Goal: Information Seeking & Learning: Learn about a topic

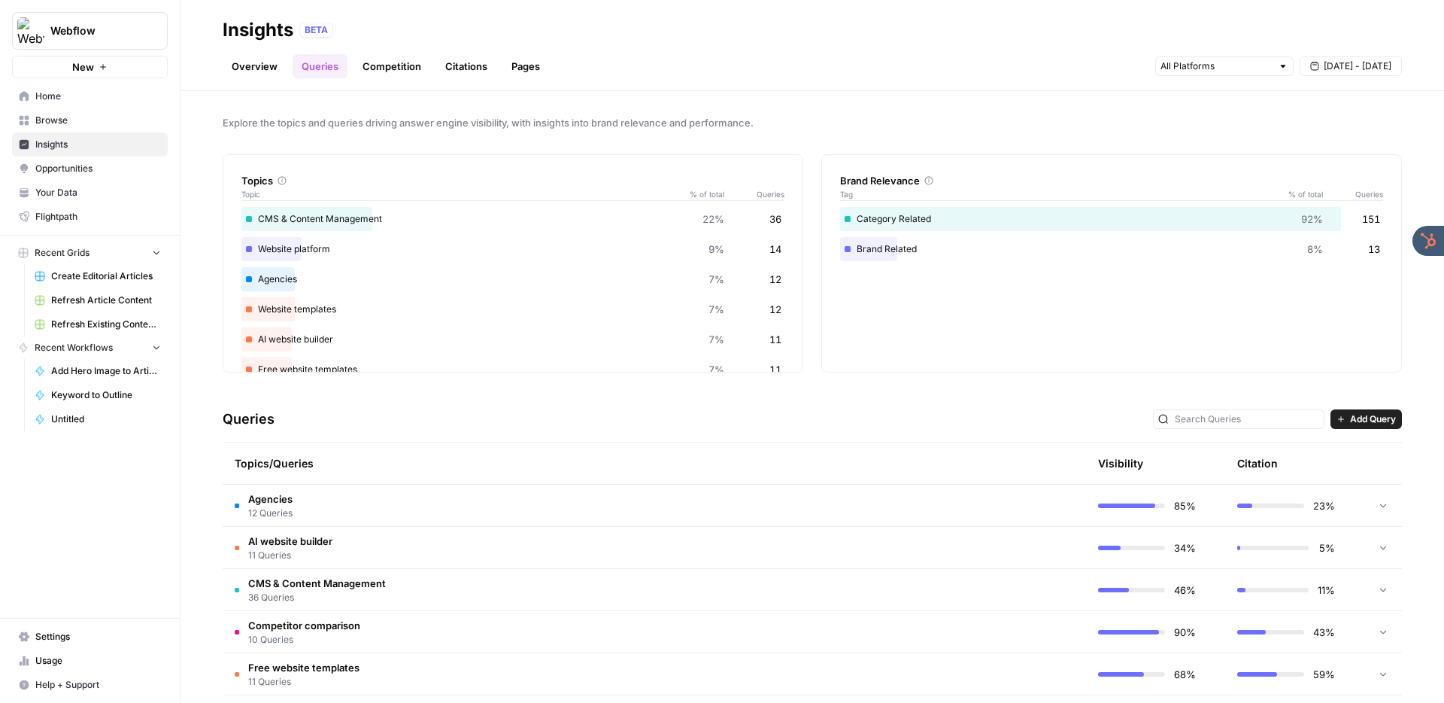
scroll to position [299, 0]
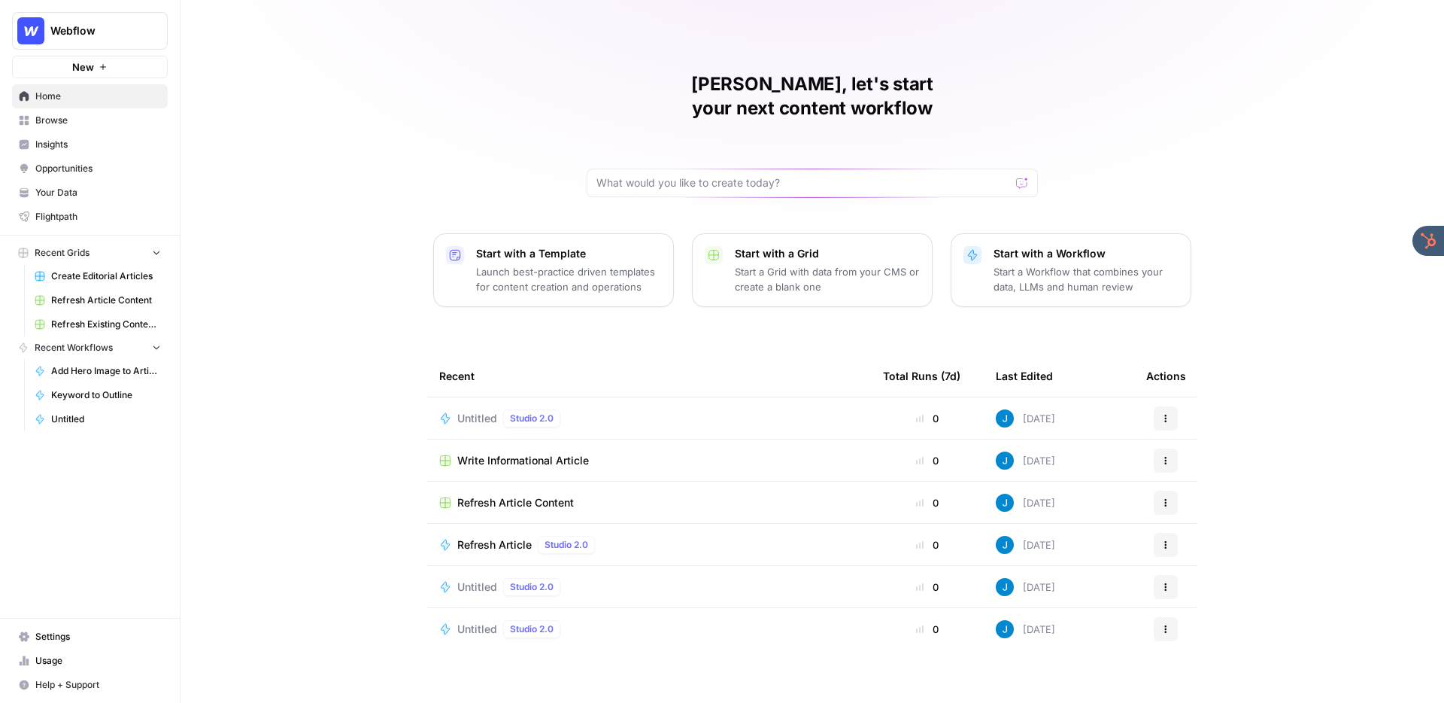
click at [560, 49] on div "Jordan, let's start your next content workflow Start with a Template Launch bes…" at bounding box center [813, 358] width 1264 height 716
click at [743, 61] on div "Jordan, let's start your next content workflow Start with a Template Launch bes…" at bounding box center [813, 358] width 1264 height 716
click at [76, 141] on span "Insights" at bounding box center [98, 145] width 126 height 14
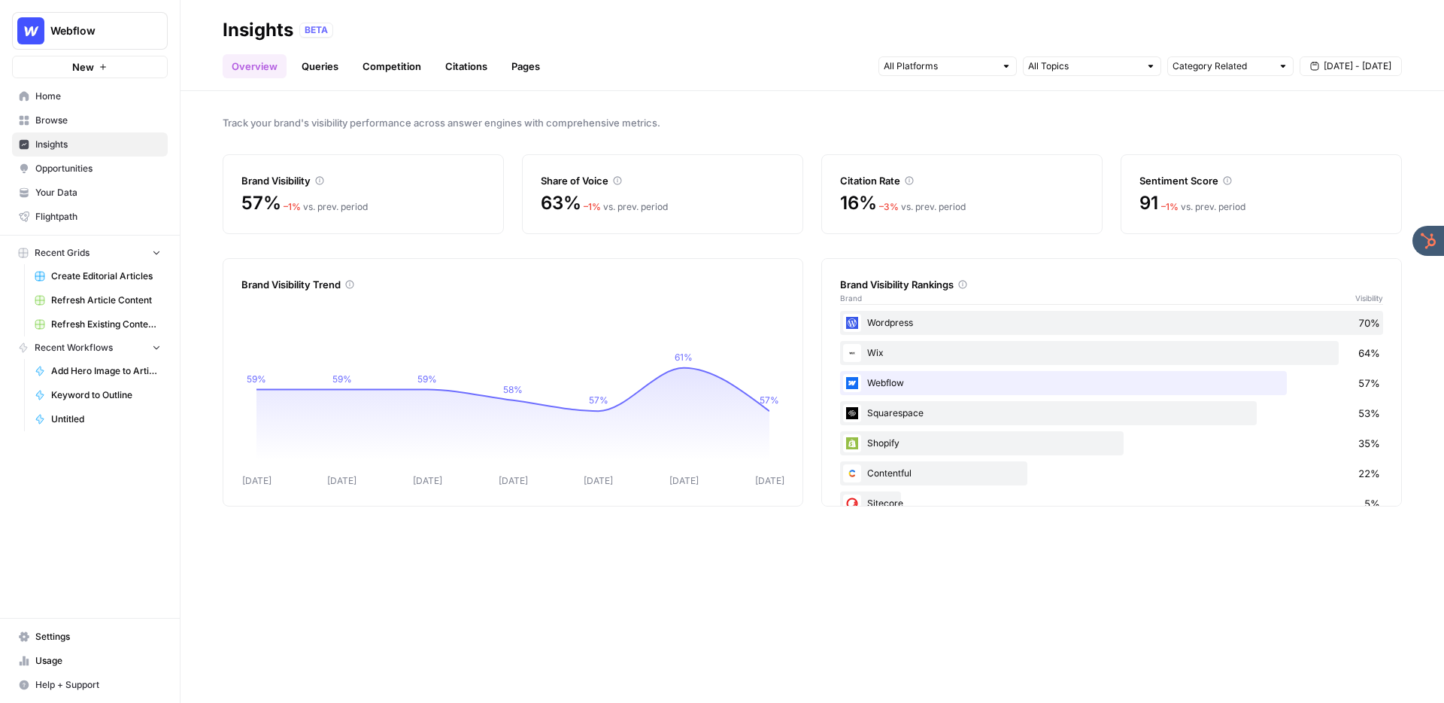
click at [320, 59] on link "Queries" at bounding box center [320, 66] width 55 height 24
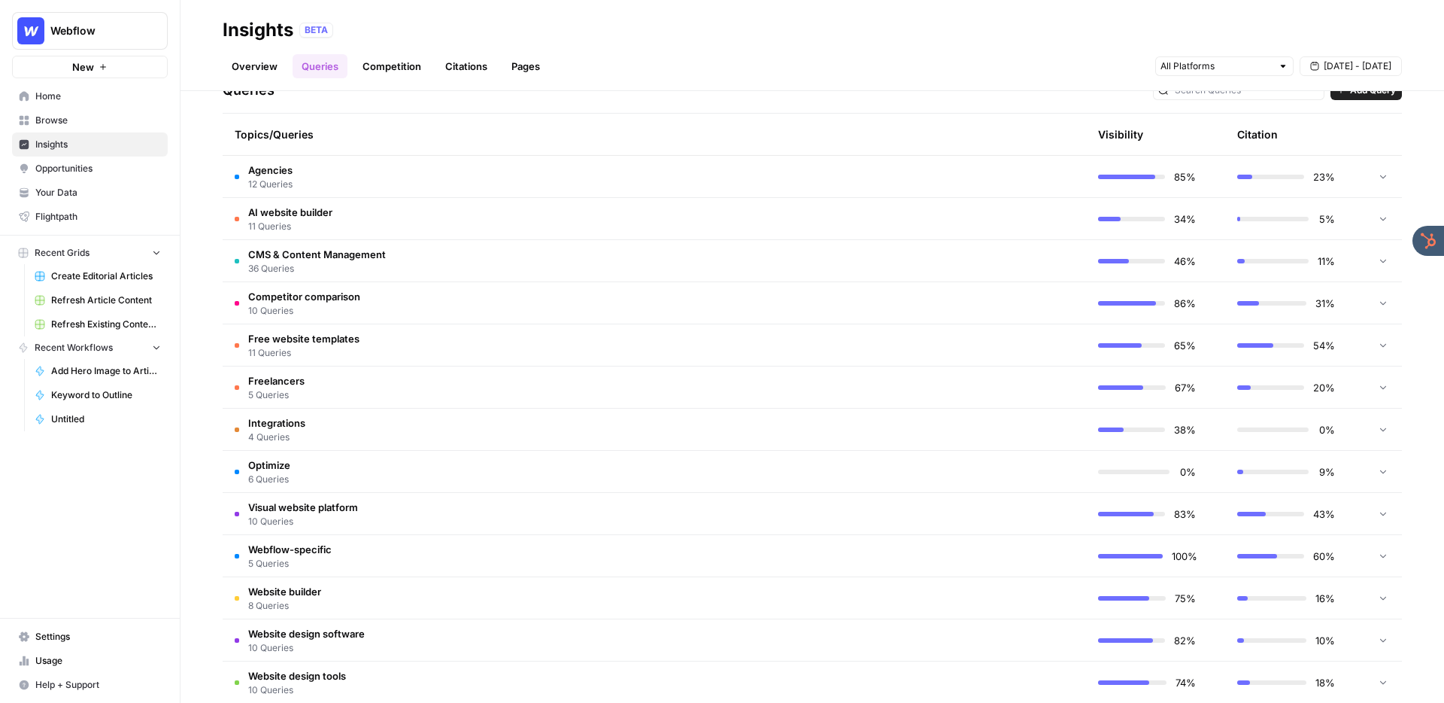
scroll to position [331, 0]
click at [461, 212] on td "AI website builder 11 Queries" at bounding box center [583, 216] width 721 height 41
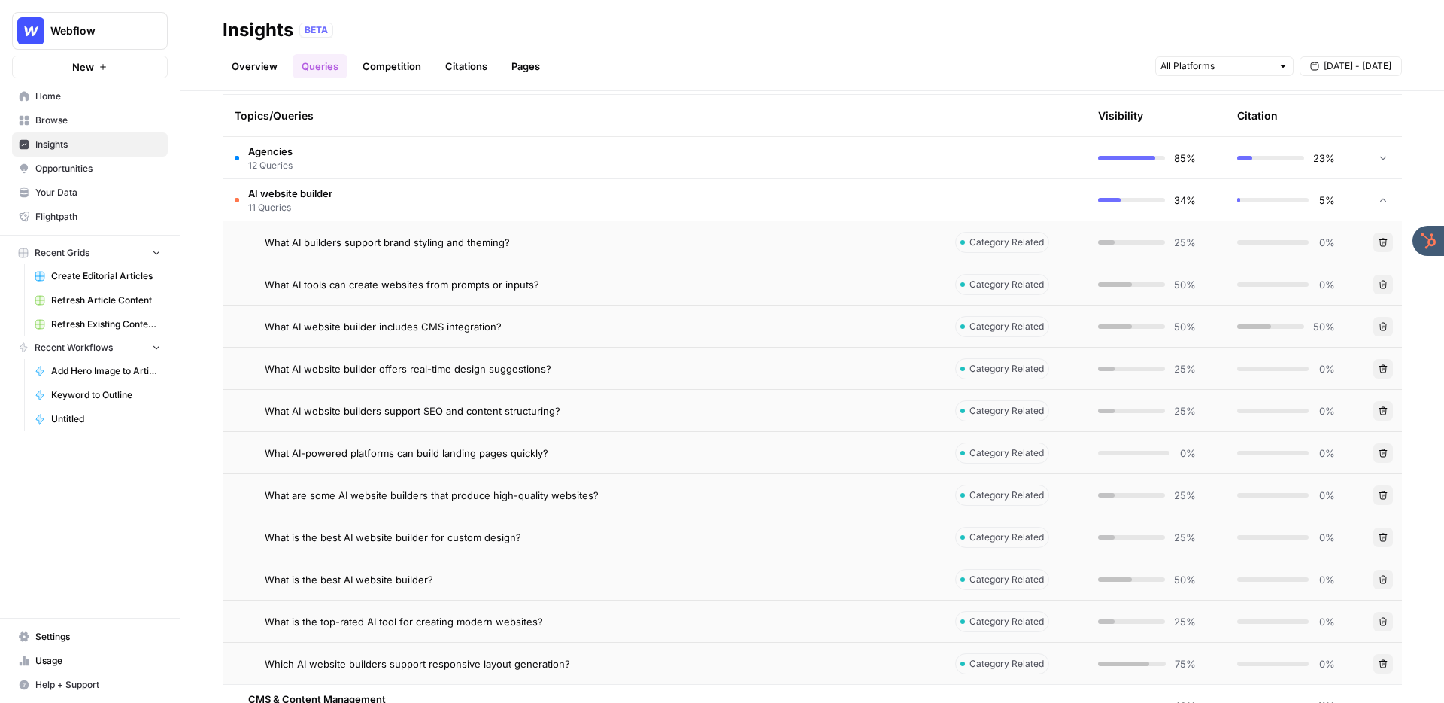
scroll to position [346, 0]
click at [633, 237] on div "What AI builders support brand styling and theming?" at bounding box center [598, 243] width 666 height 15
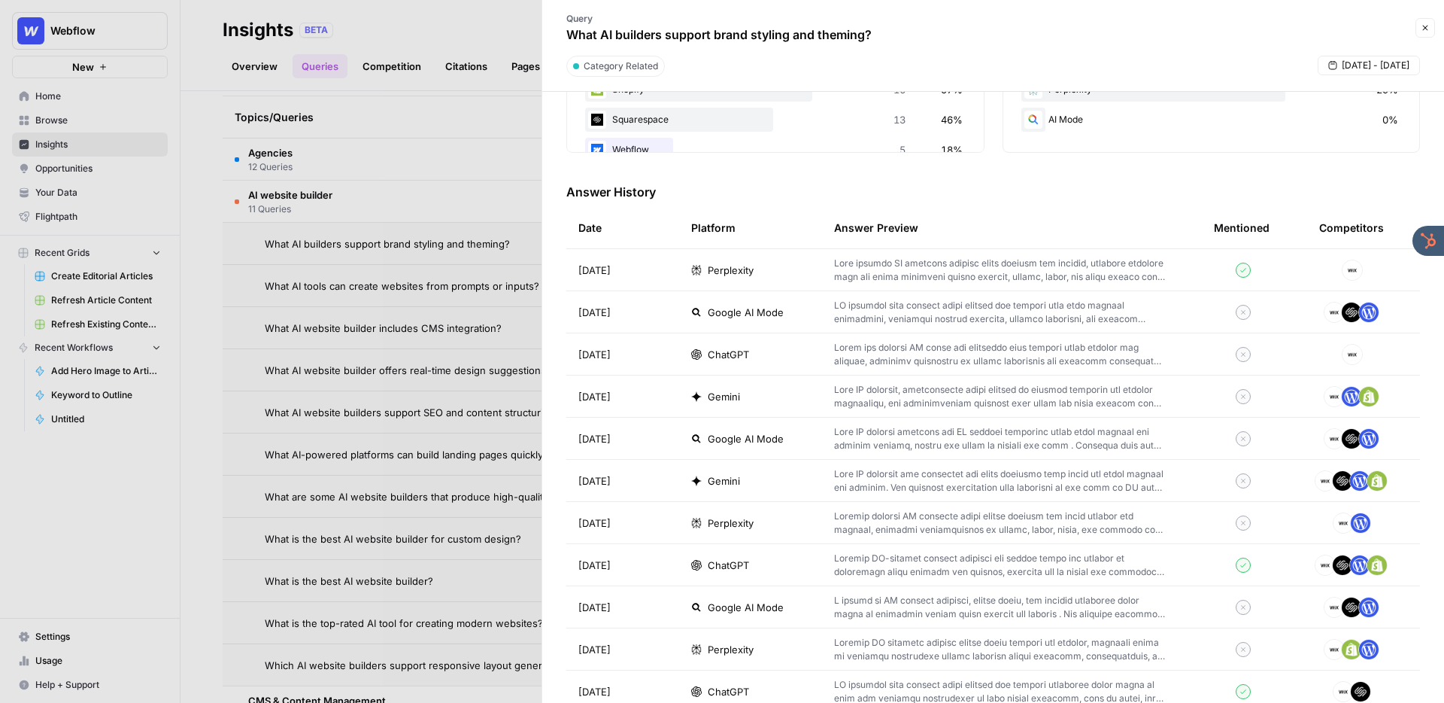
scroll to position [376, 0]
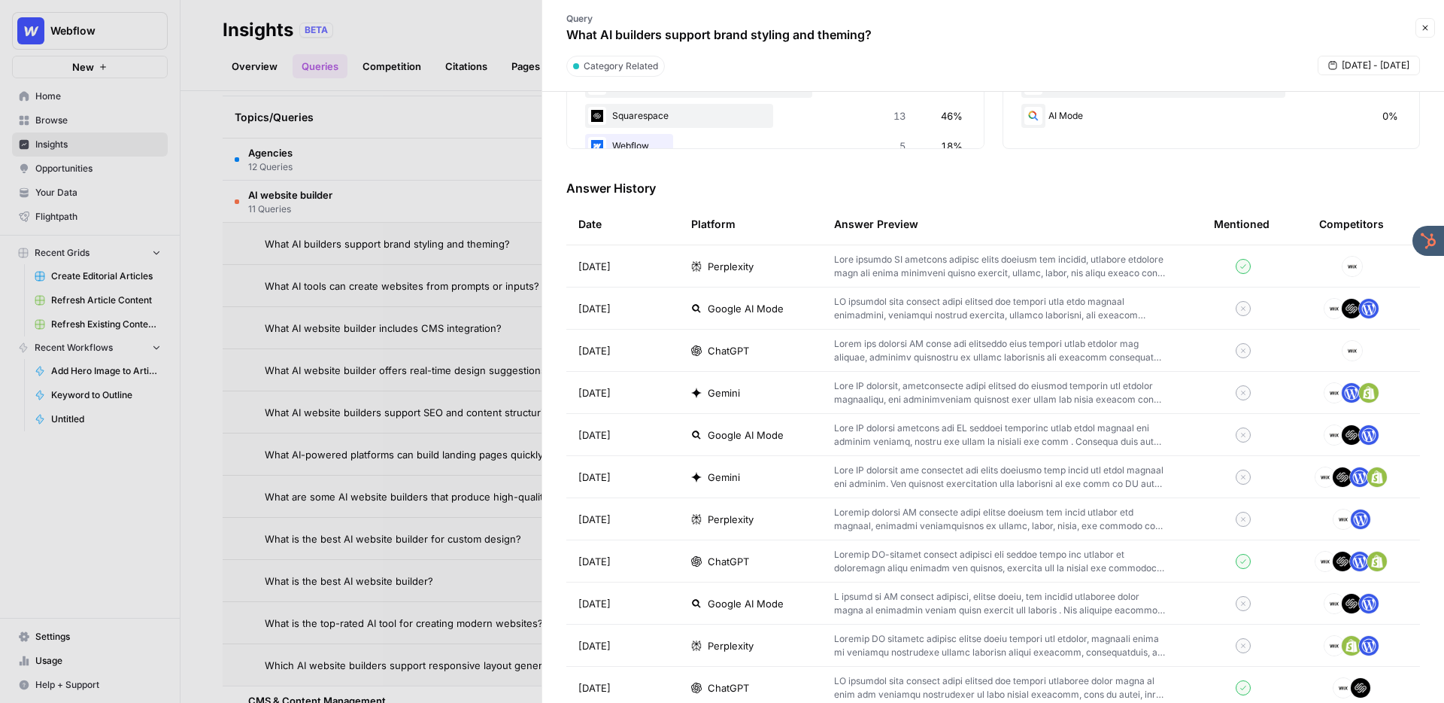
click at [952, 258] on p at bounding box center [1000, 266] width 332 height 27
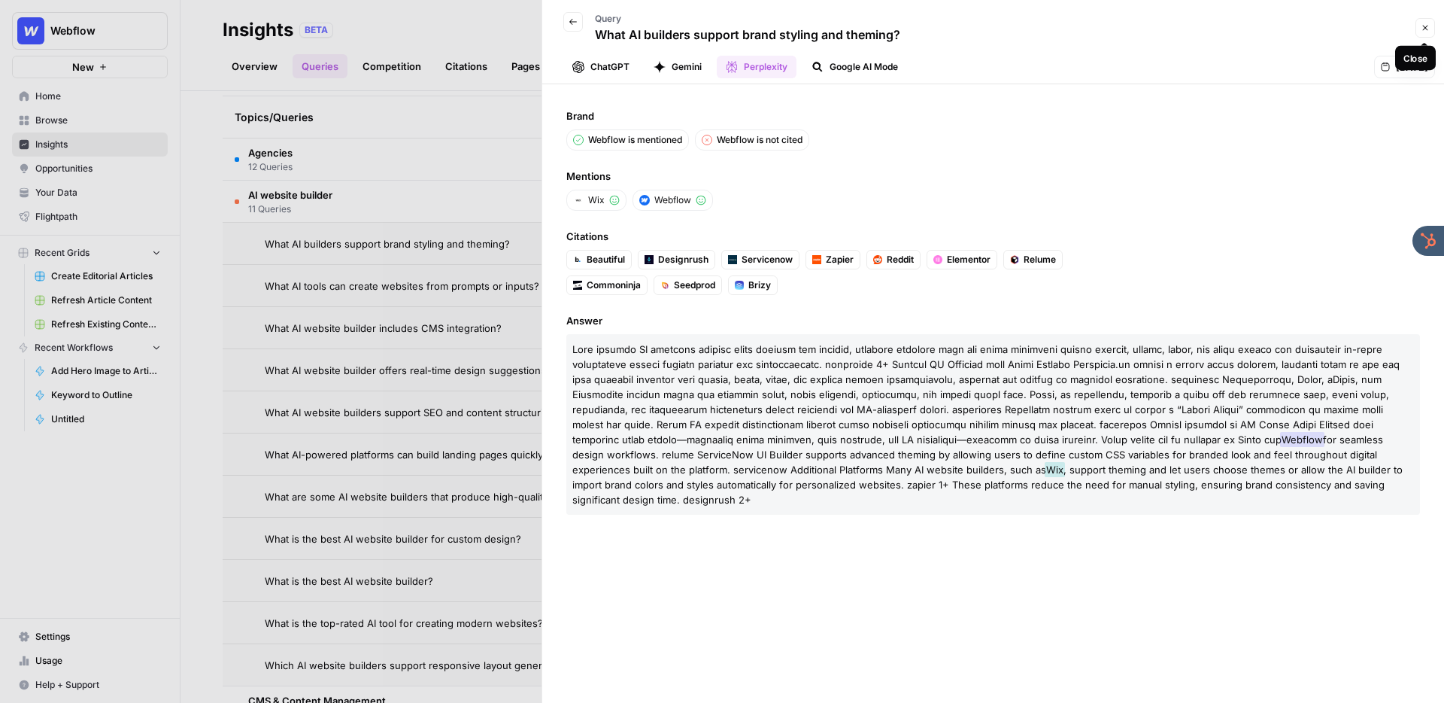
click at [1424, 26] on icon "button" at bounding box center [1425, 27] width 9 height 9
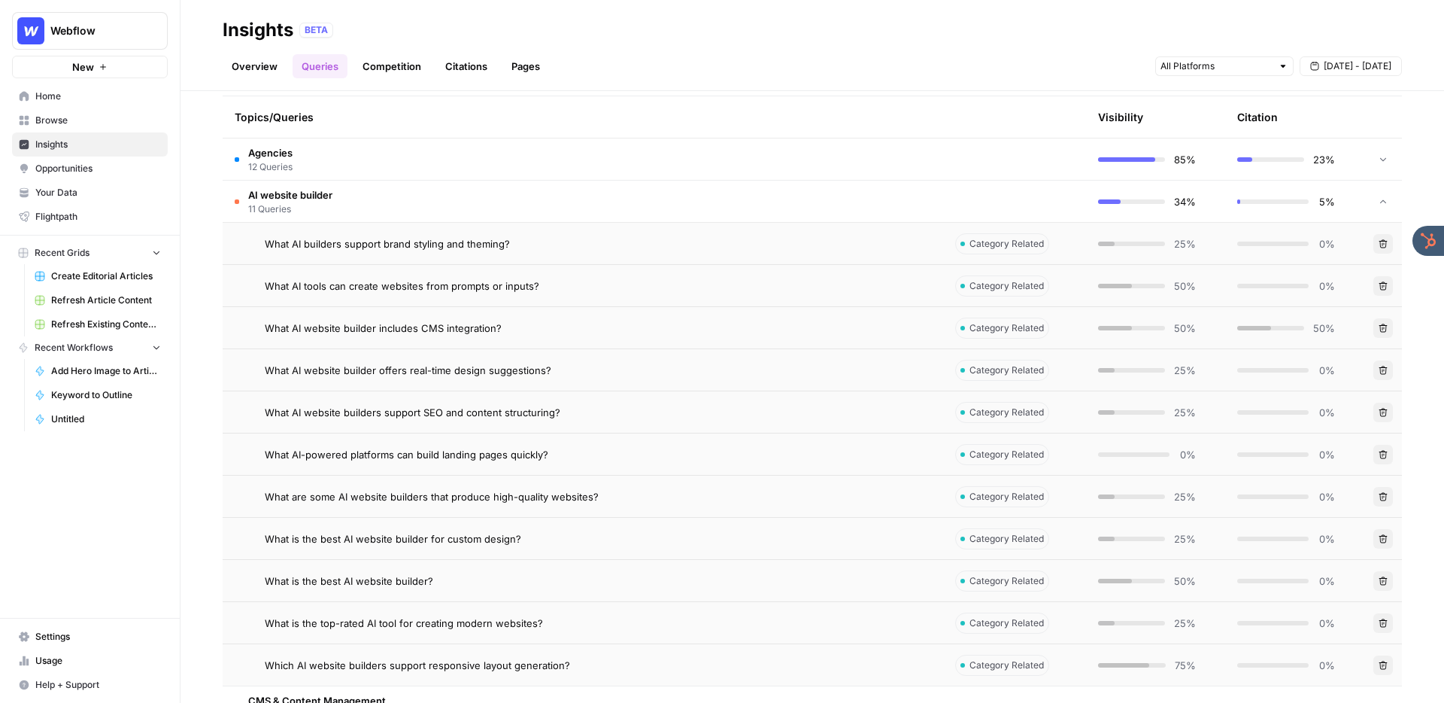
click at [398, 67] on link "Competition" at bounding box center [392, 66] width 77 height 24
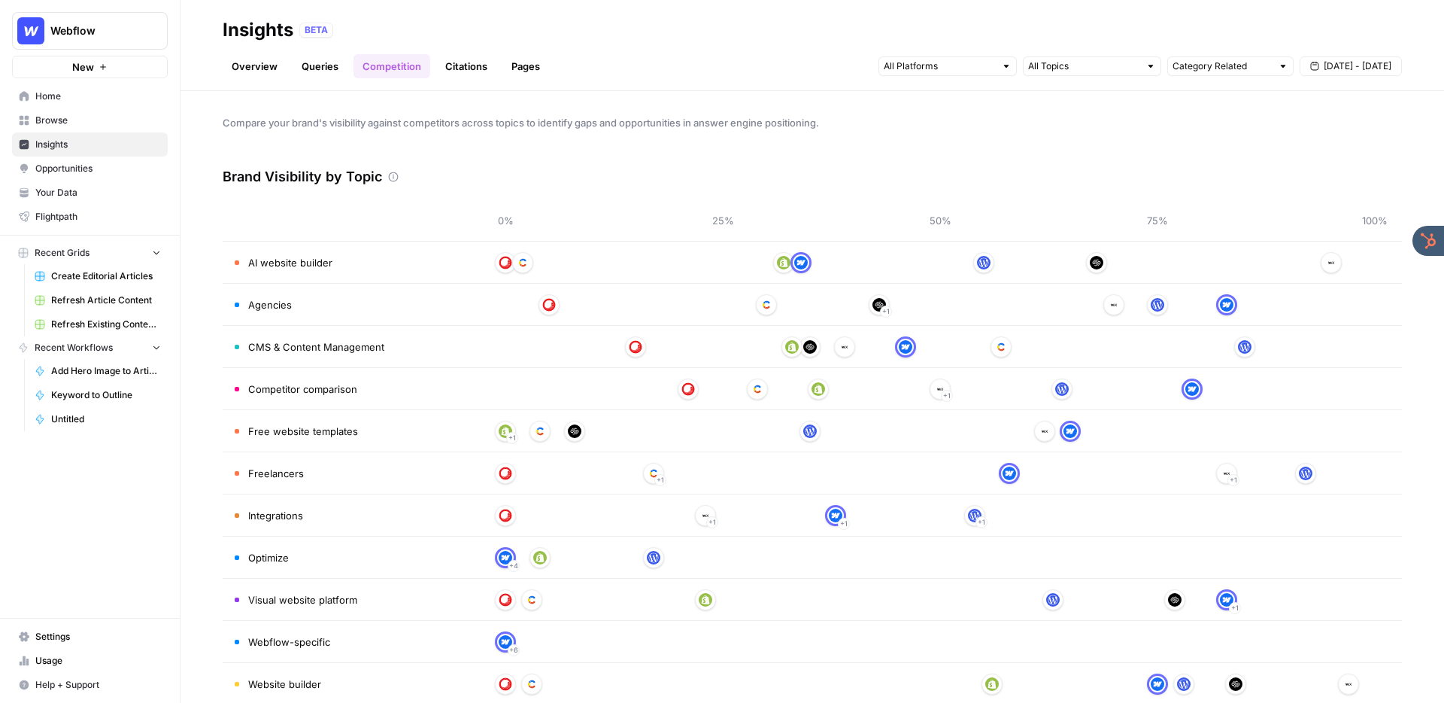
click at [460, 65] on link "Citations" at bounding box center [466, 66] width 60 height 24
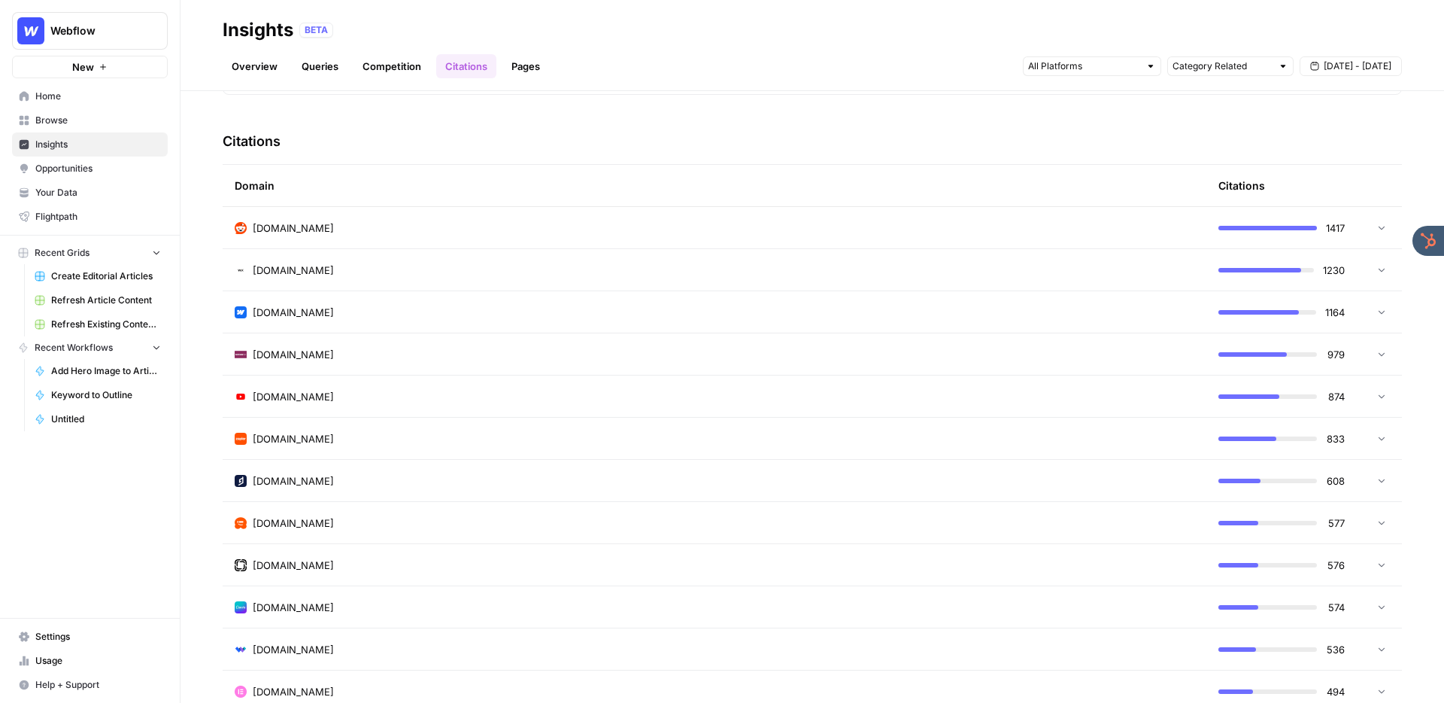
scroll to position [324, 0]
click at [424, 298] on td "webflow.com" at bounding box center [715, 310] width 984 height 41
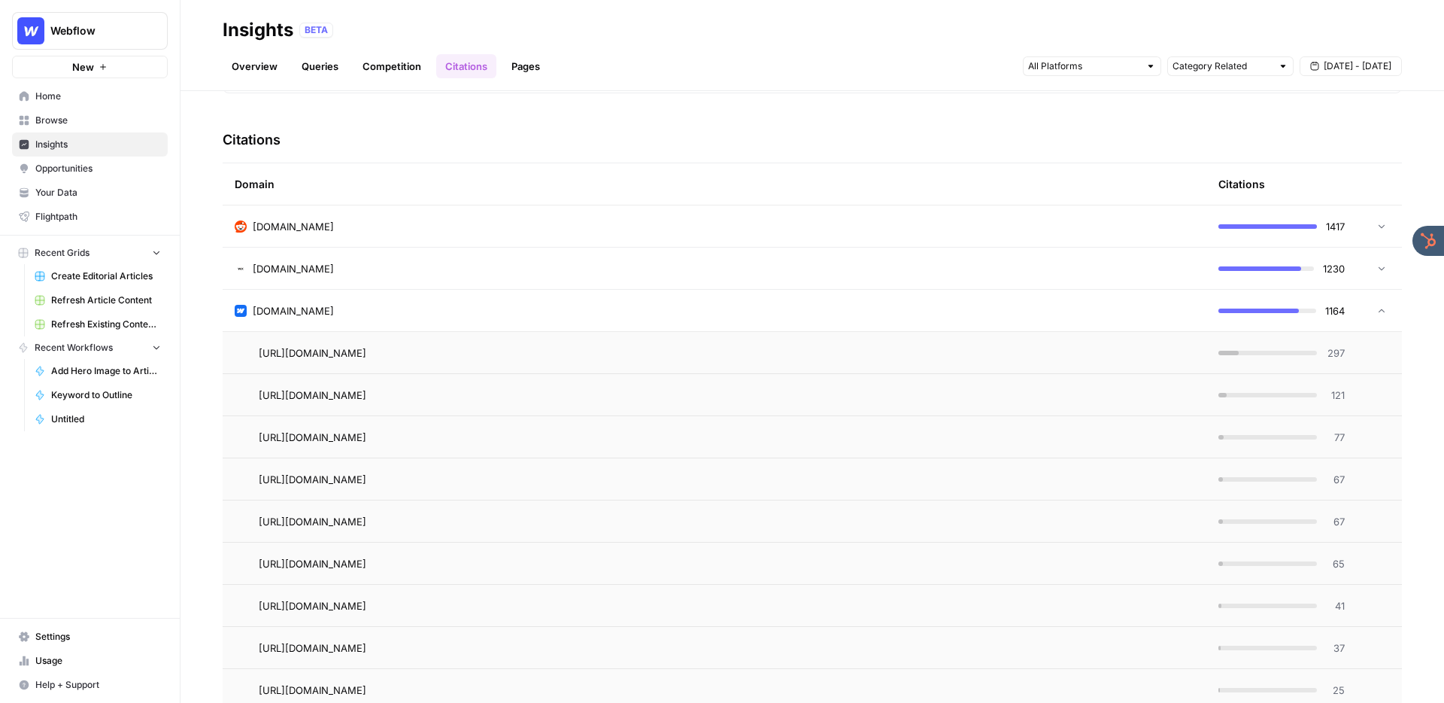
click at [348, 223] on div "reddit.com" at bounding box center [715, 226] width 960 height 15
click at [366, 308] on span "https://www.reddit.com/r/MarketingGeek/comments/1l6wgro/best_website_builders_f…" at bounding box center [313, 310] width 108 height 15
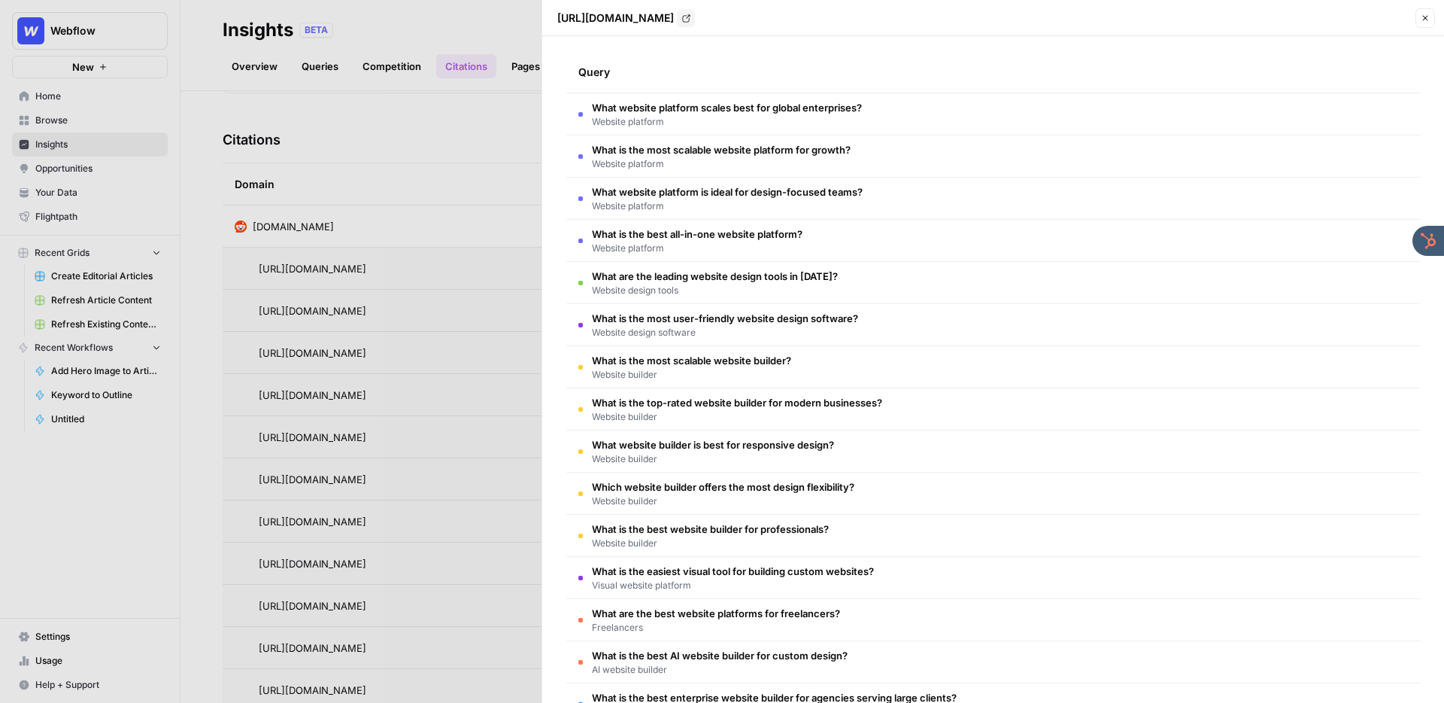
scroll to position [0, 0]
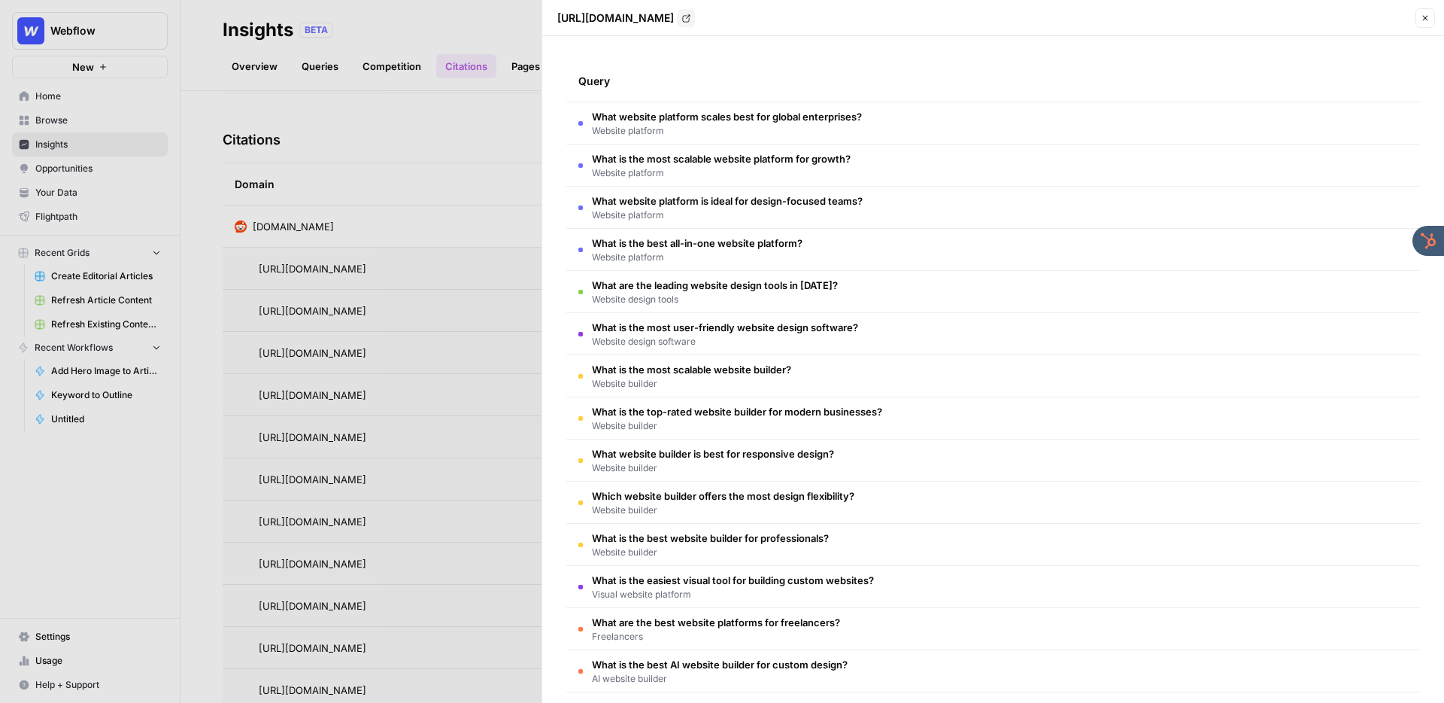
click at [1426, 18] on icon "button" at bounding box center [1425, 18] width 9 height 9
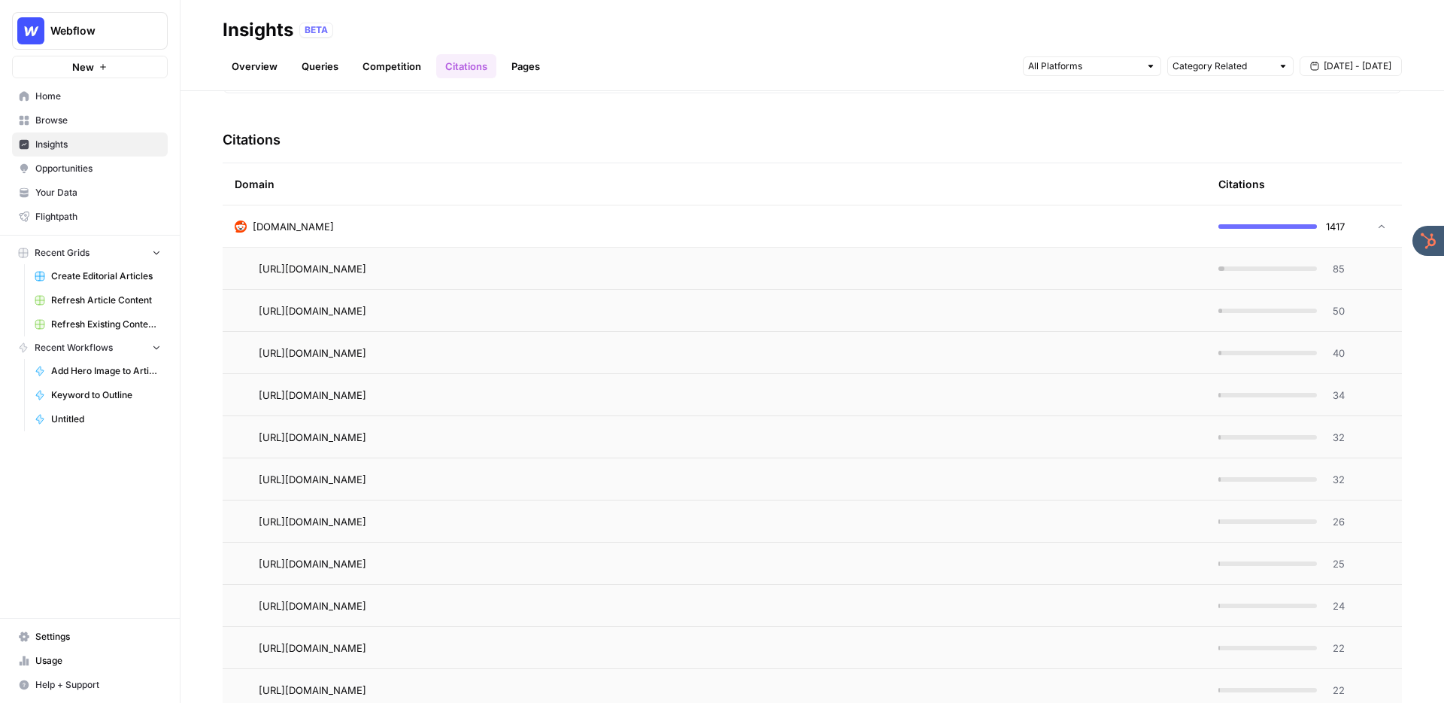
click at [605, 223] on div "reddit.com" at bounding box center [715, 226] width 960 height 15
click at [481, 306] on div "webflow.com" at bounding box center [715, 310] width 960 height 15
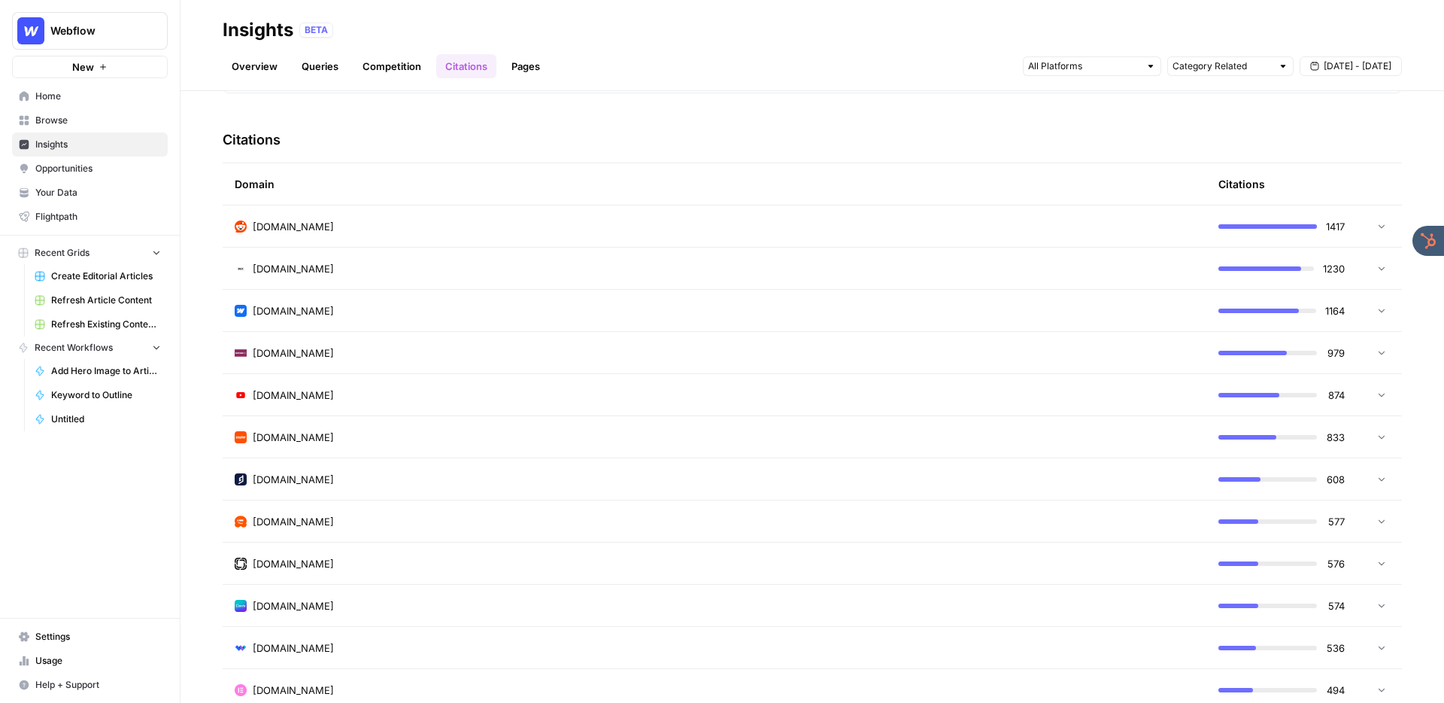
click at [105, 166] on span "Opportunities" at bounding box center [98, 169] width 126 height 14
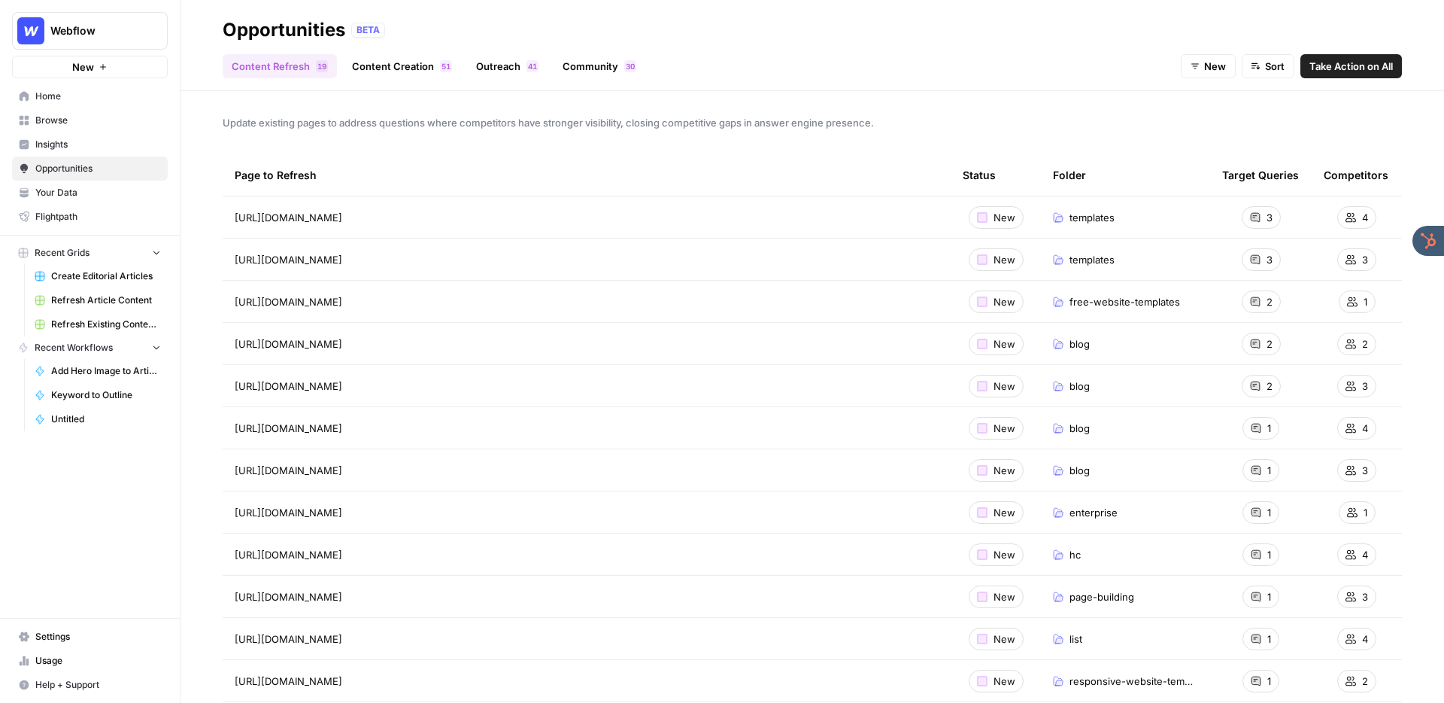
click at [384, 65] on link "Content Creation 1 5" at bounding box center [402, 66] width 118 height 24
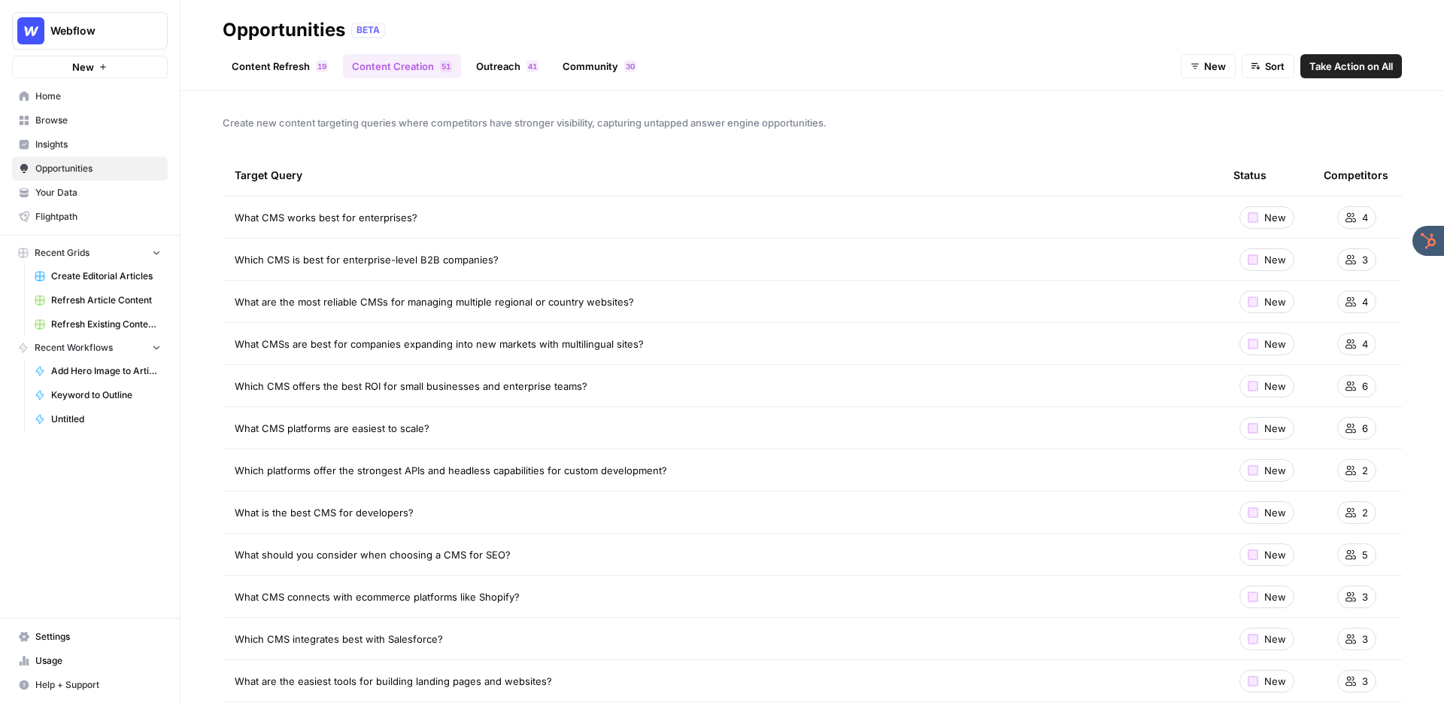
click at [502, 70] on link "Outreach 1 4" at bounding box center [507, 66] width 80 height 24
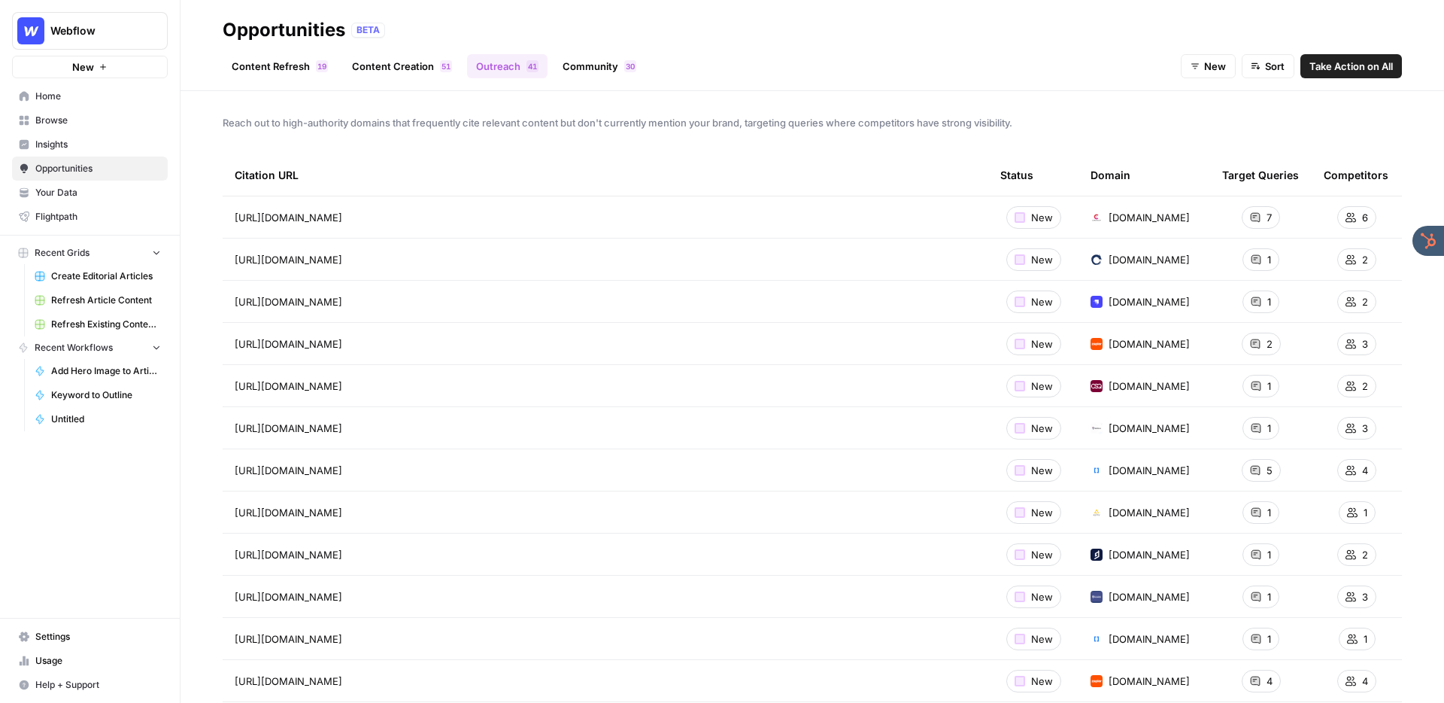
click at [604, 66] on link "Community 0 3" at bounding box center [600, 66] width 92 height 24
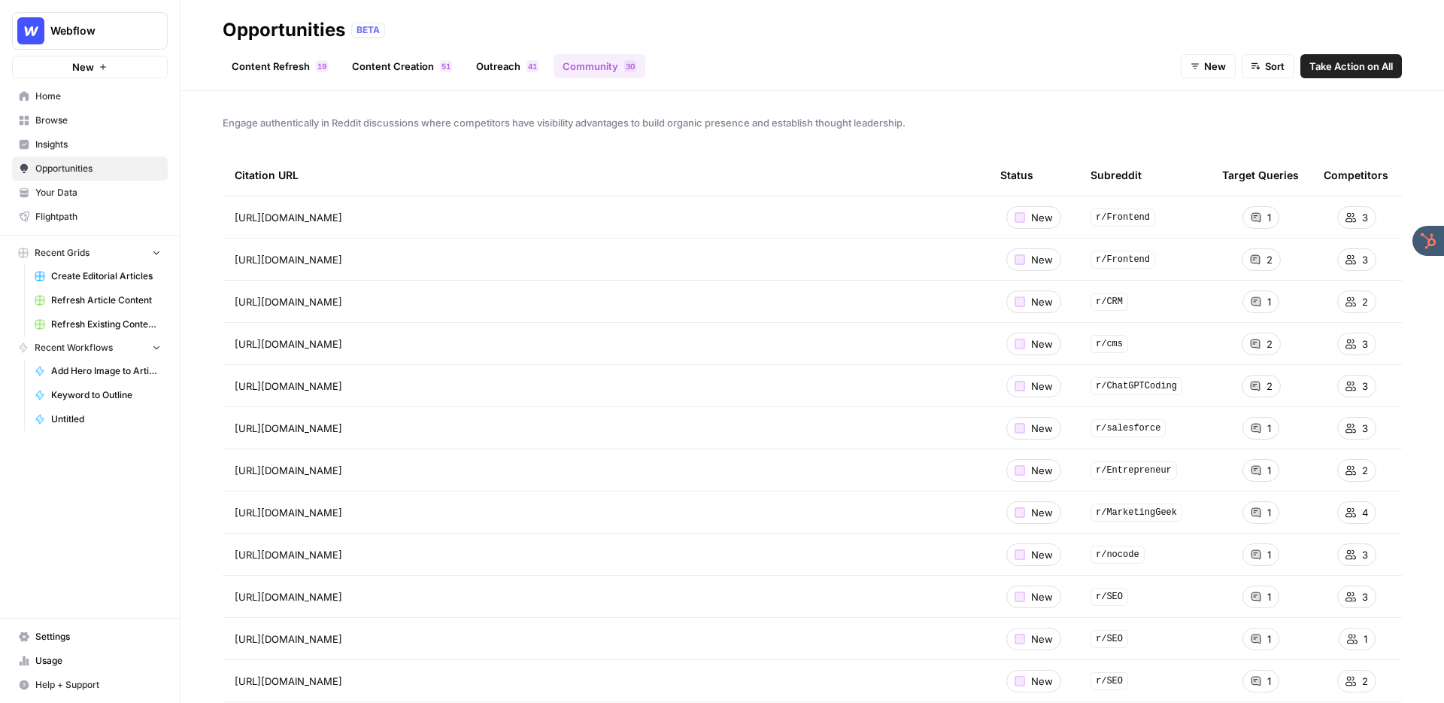
click at [106, 141] on span "Insights" at bounding box center [98, 145] width 126 height 14
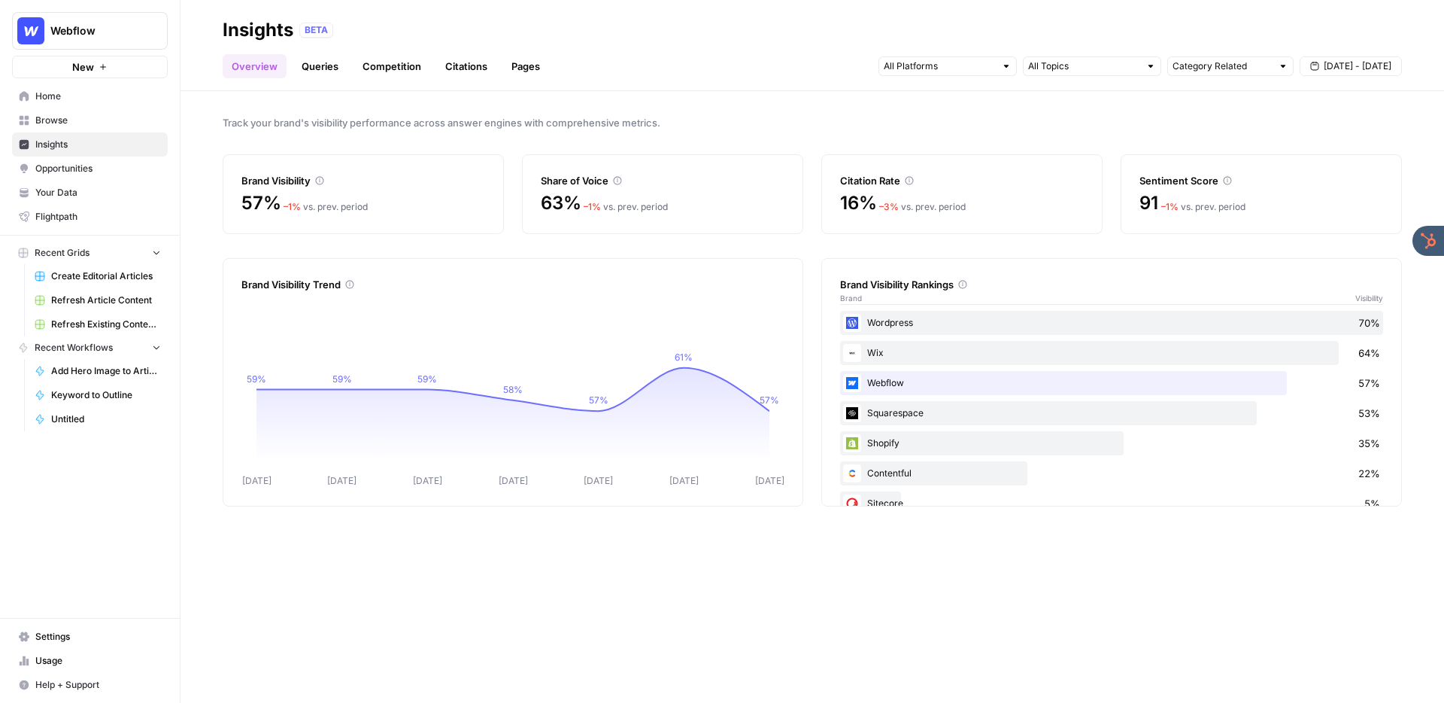
click at [108, 159] on link "Opportunities" at bounding box center [90, 168] width 156 height 24
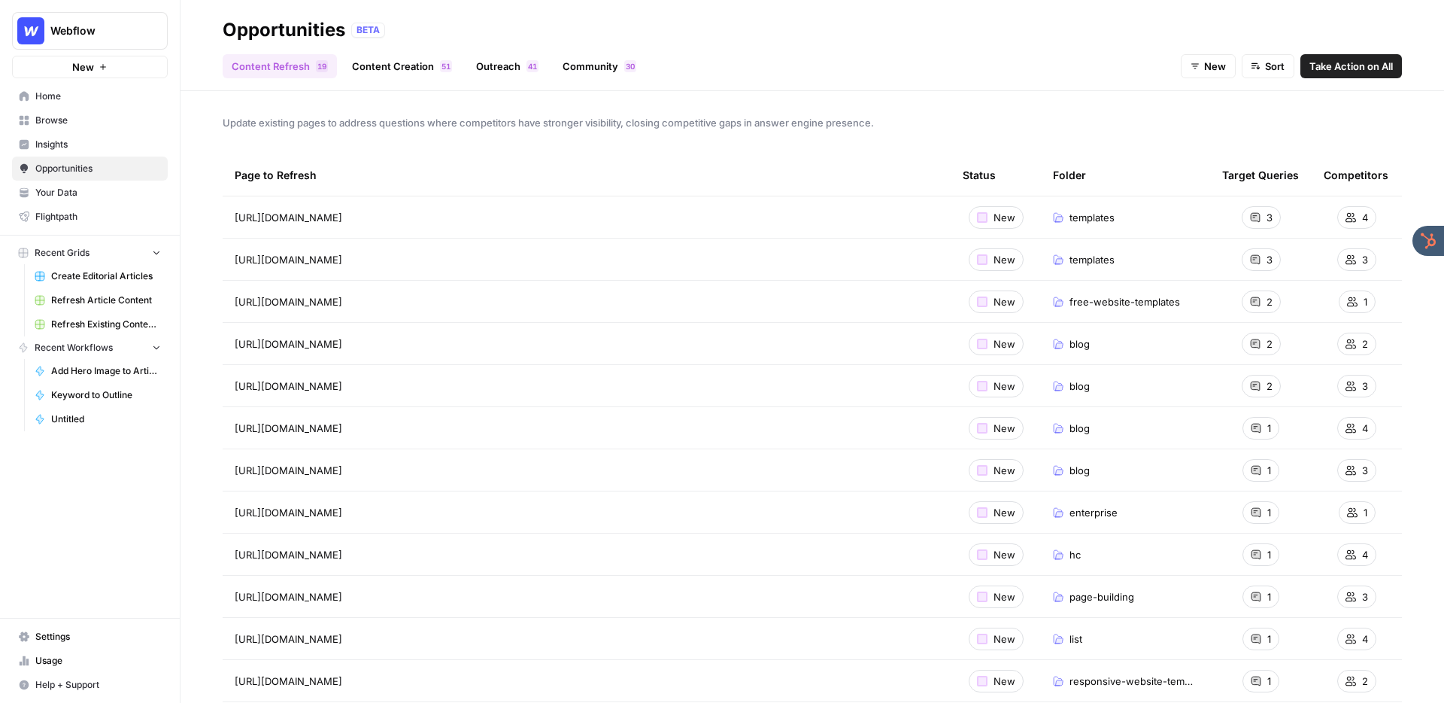
click at [1343, 59] on span "Take Action on All" at bounding box center [1351, 66] width 83 height 15
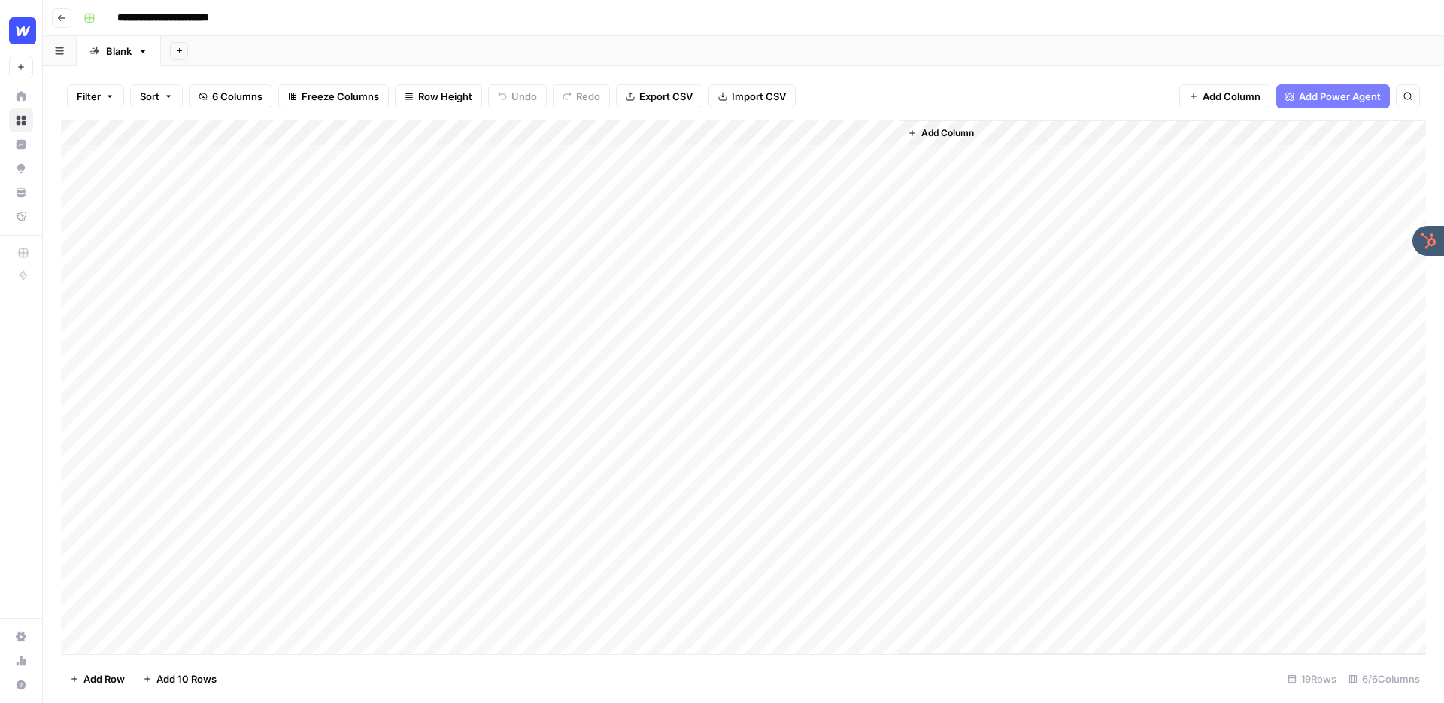
click at [561, 158] on div "Add Column" at bounding box center [743, 386] width 1365 height 533
click at [557, 180] on div "Add Column" at bounding box center [743, 386] width 1365 height 533
click at [559, 206] on div "Add Column" at bounding box center [743, 386] width 1365 height 533
click at [599, 134] on div "Add Column" at bounding box center [743, 386] width 1365 height 533
click at [563, 277] on span "Fork Power Agent" at bounding box center [588, 280] width 132 height 15
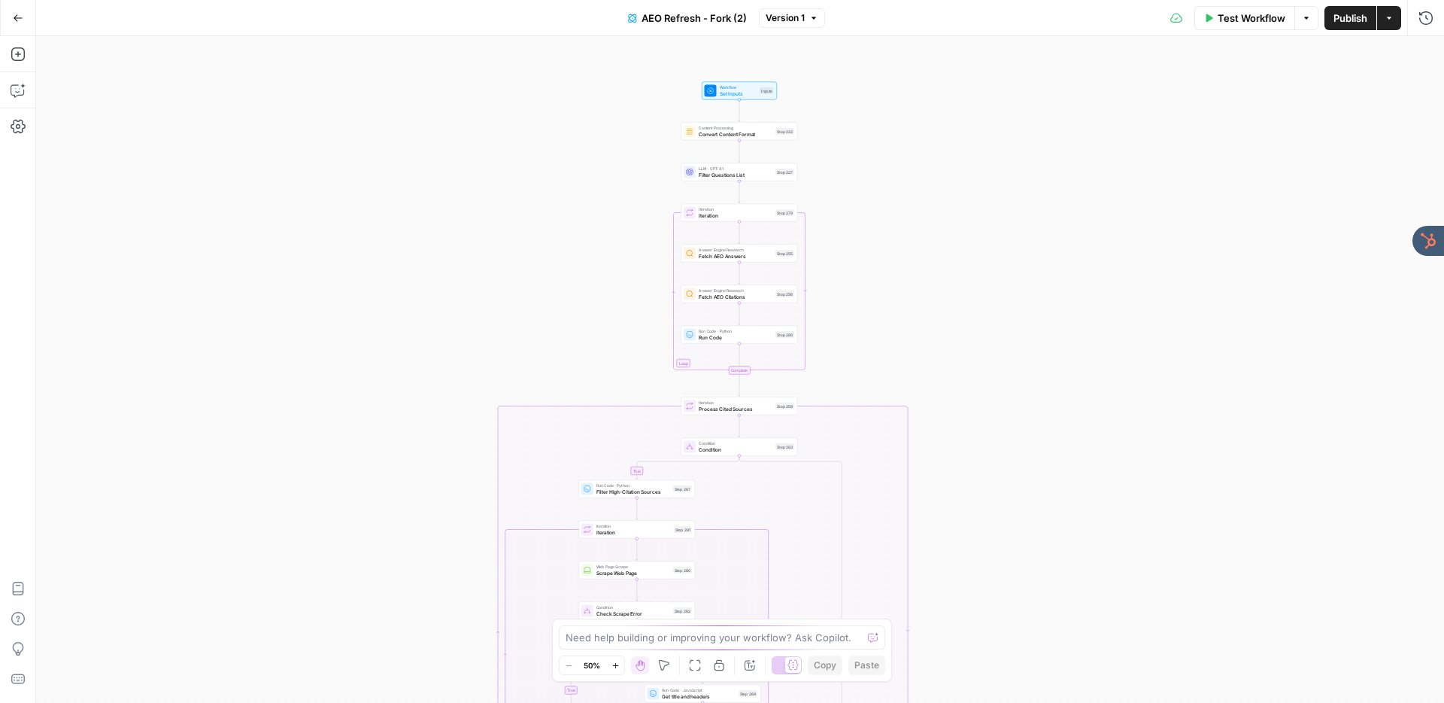
click at [891, 208] on div "true false true false true false true false true false Workflow Set Inputs Inpu…" at bounding box center [740, 369] width 1408 height 666
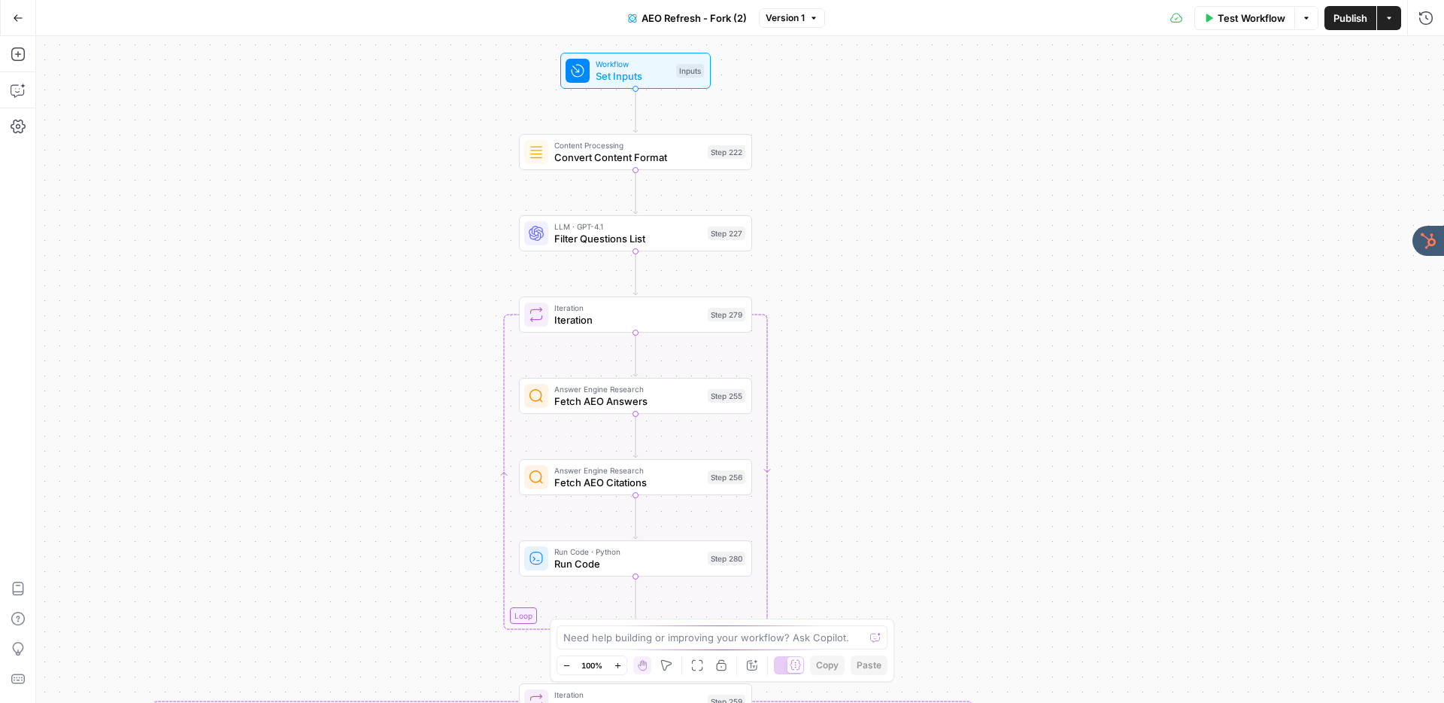
drag, startPoint x: 888, startPoint y: 205, endPoint x: 936, endPoint y: 303, distance: 108.7
click at [936, 303] on div "true false true false true false true false true false Workflow Set Inputs Inpu…" at bounding box center [740, 369] width 1408 height 666
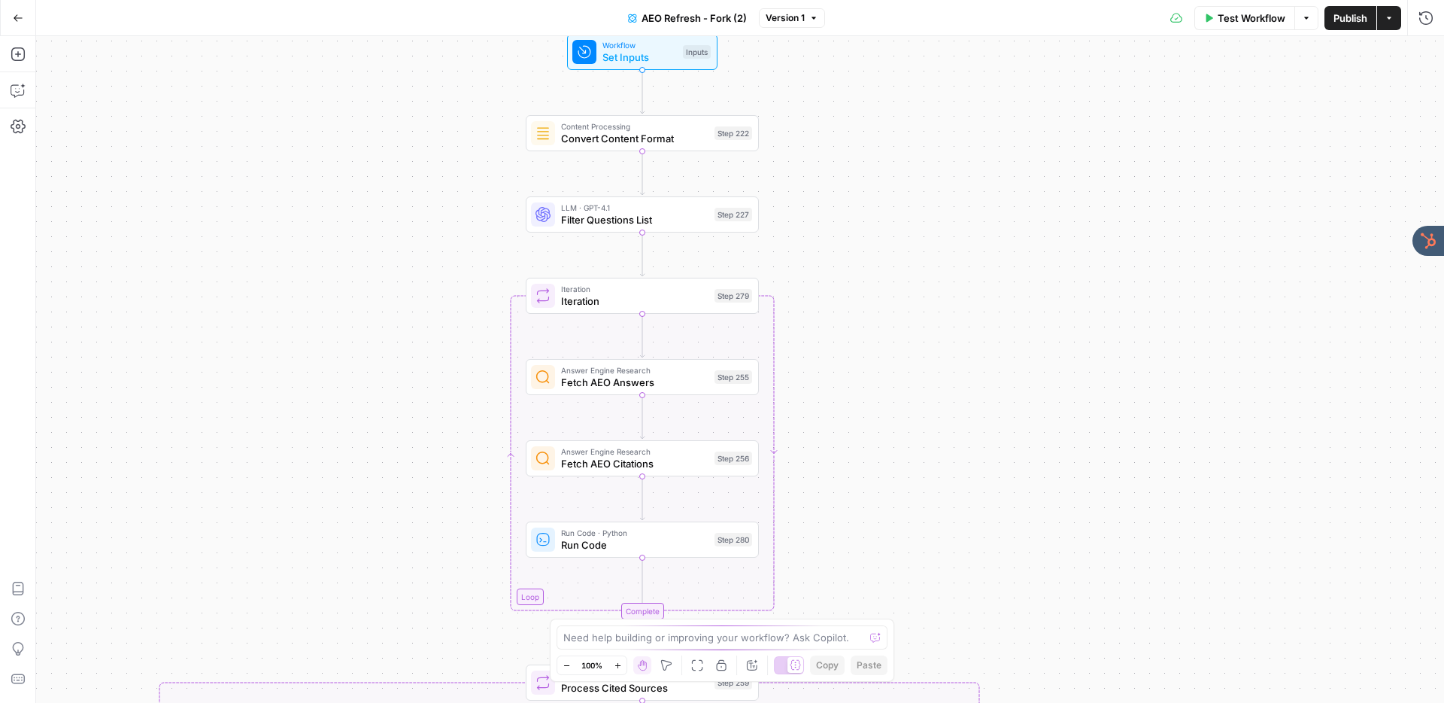
drag, startPoint x: 858, startPoint y: 315, endPoint x: 865, endPoint y: 296, distance: 20.0
click at [865, 296] on div "true false true false true false true false true false Workflow Set Inputs Inpu…" at bounding box center [740, 369] width 1408 height 666
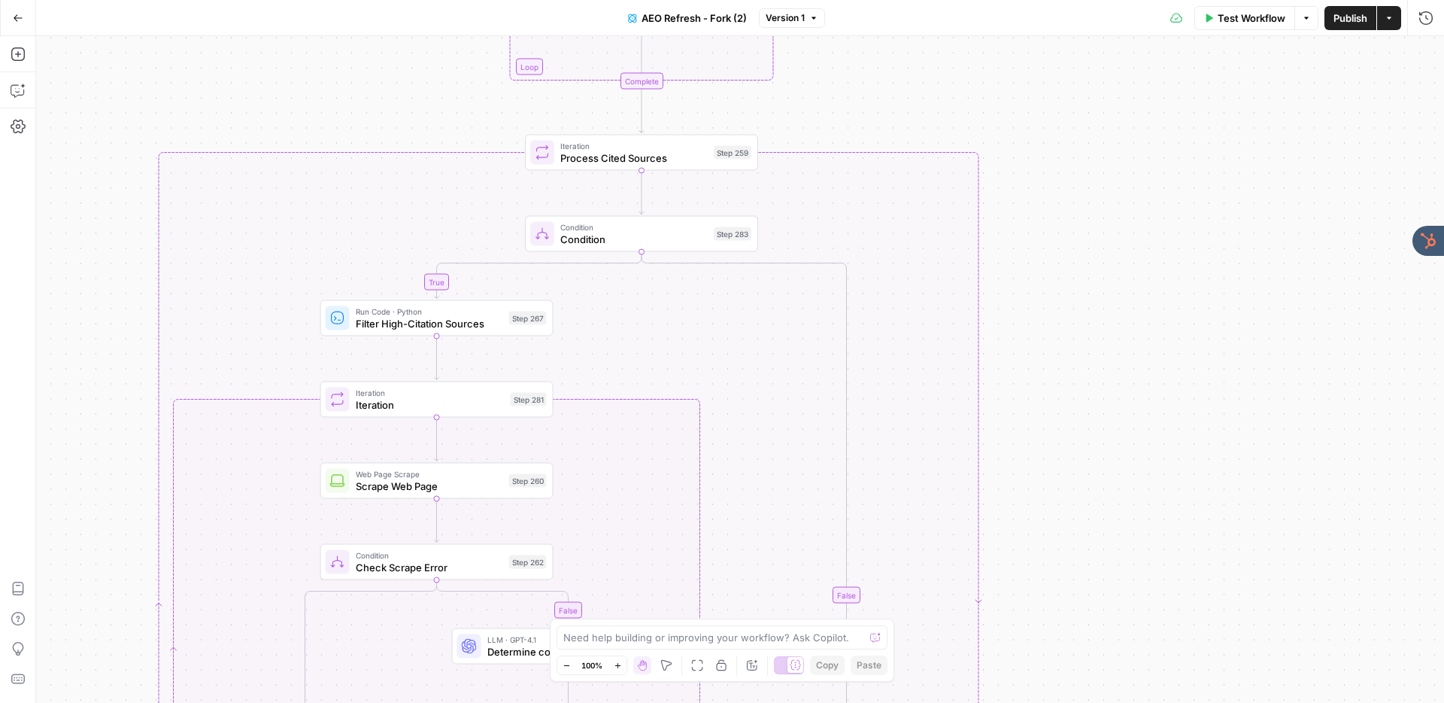
click at [16, 11] on button "Go Back" at bounding box center [18, 18] width 27 height 27
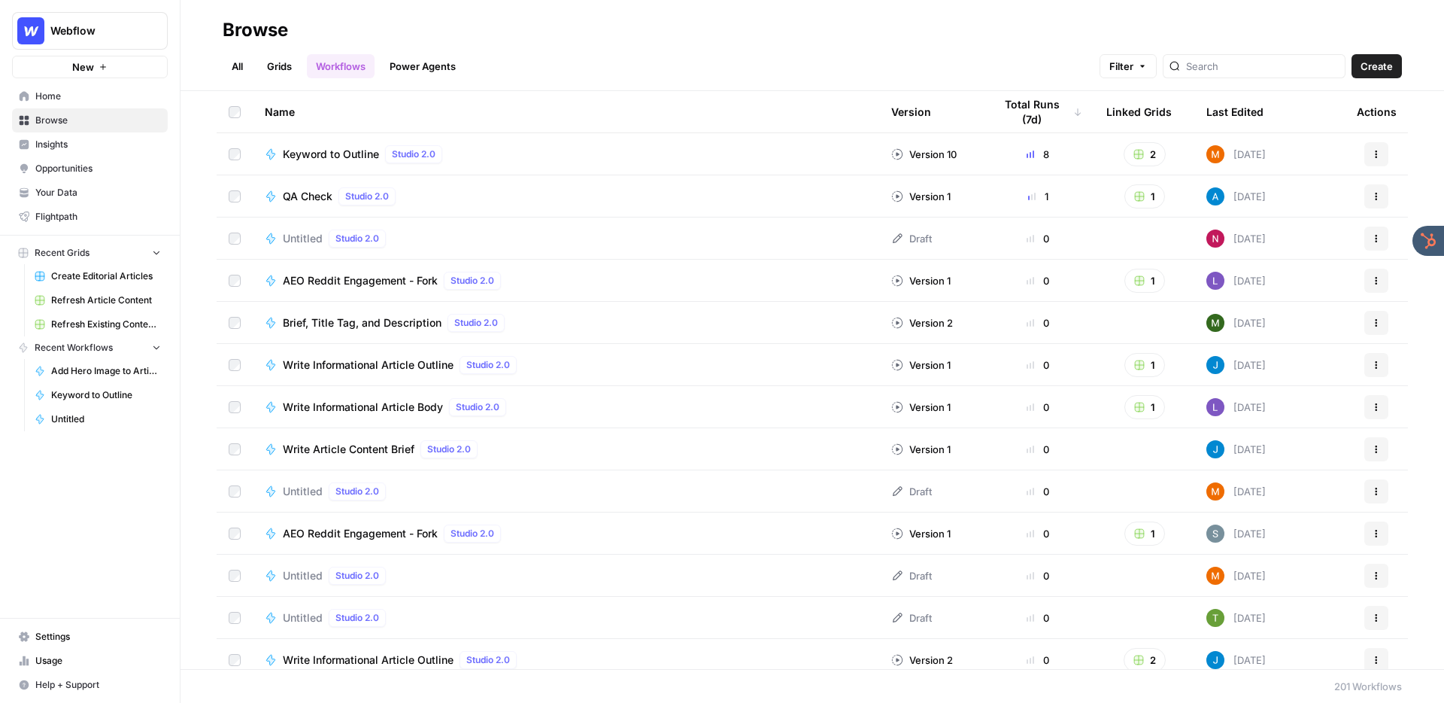
click at [94, 271] on span "Create Editorial Articles" at bounding box center [106, 276] width 110 height 14
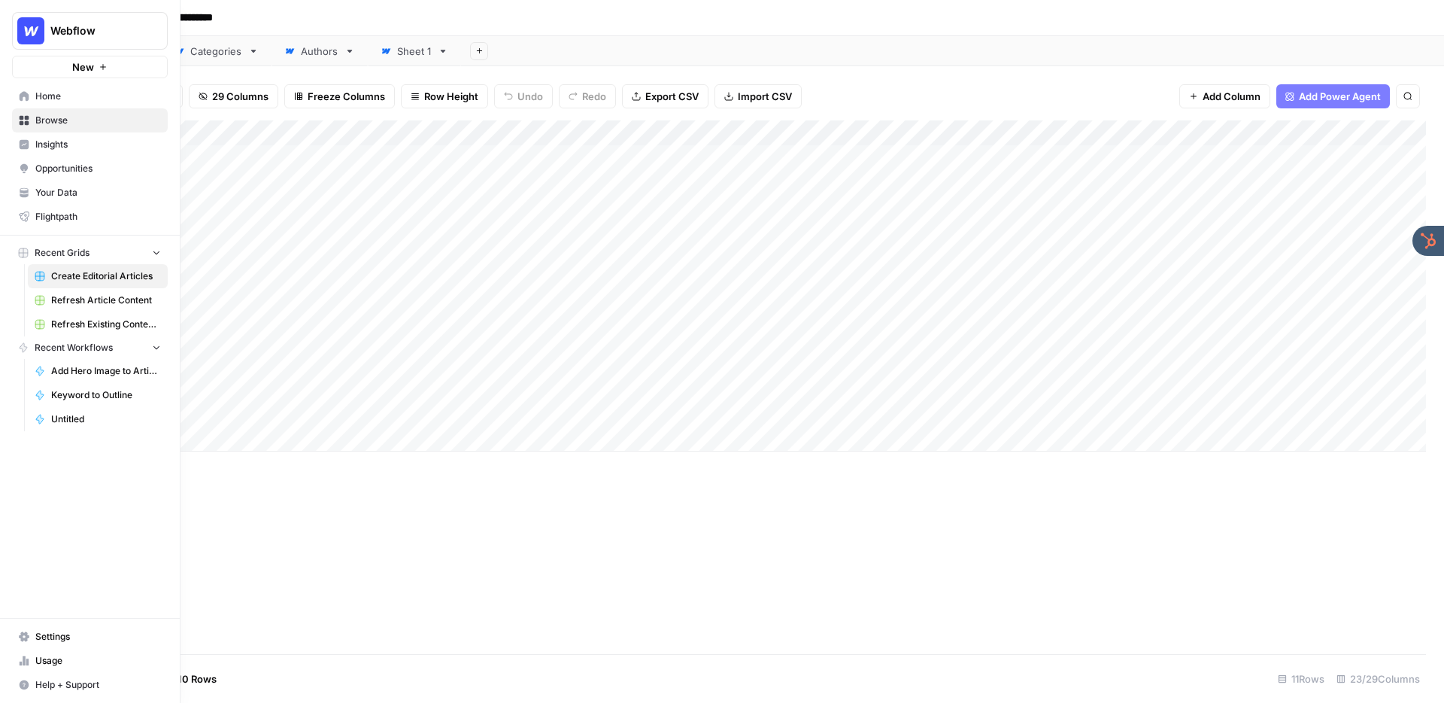
click at [674, 17] on div "**********" at bounding box center [753, 18] width 1352 height 24
click at [700, 138] on div "Add Column" at bounding box center [743, 285] width 1365 height 331
click at [607, 284] on span "Edit Workflow" at bounding box center [624, 280] width 132 height 15
click at [633, 11] on div "**********" at bounding box center [753, 18] width 1352 height 24
click at [255, 572] on div "Add Column" at bounding box center [743, 386] width 1365 height 533
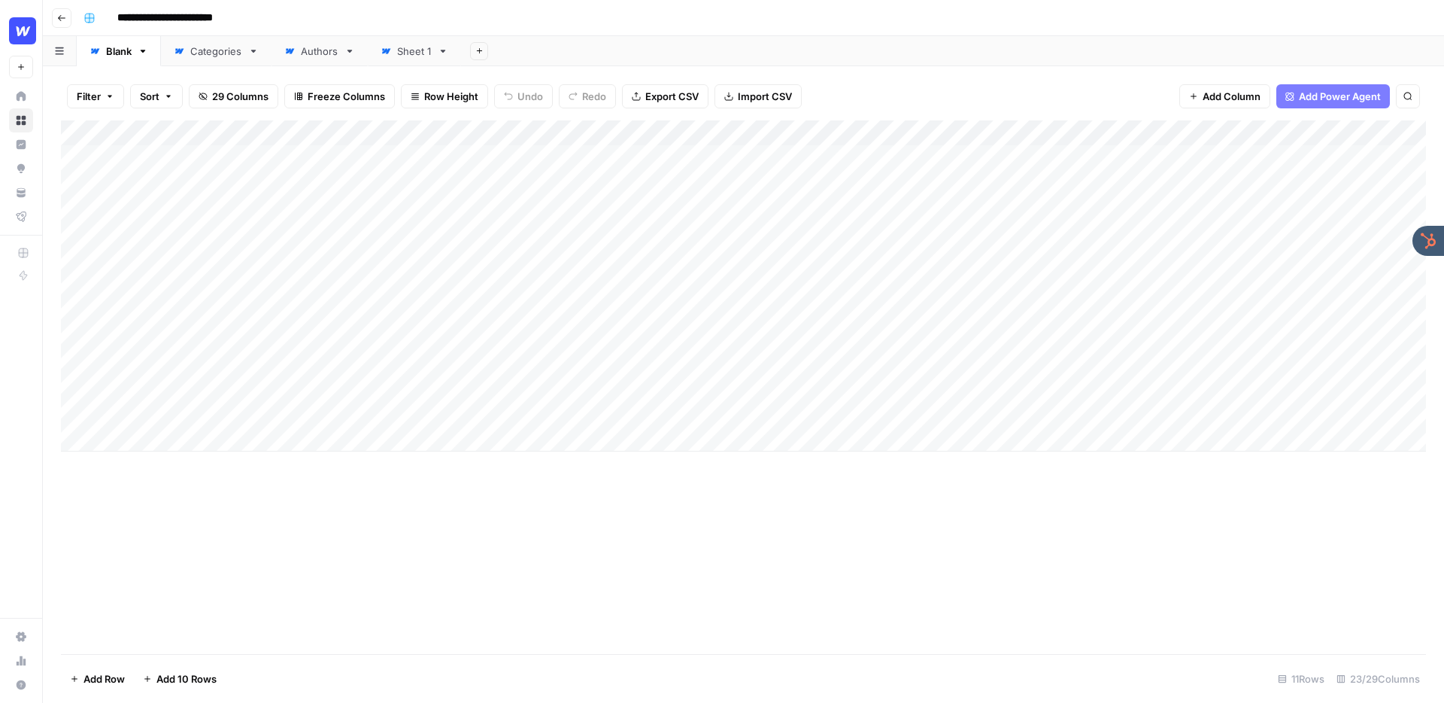
click at [637, 154] on div "Add Column" at bounding box center [743, 285] width 1365 height 331
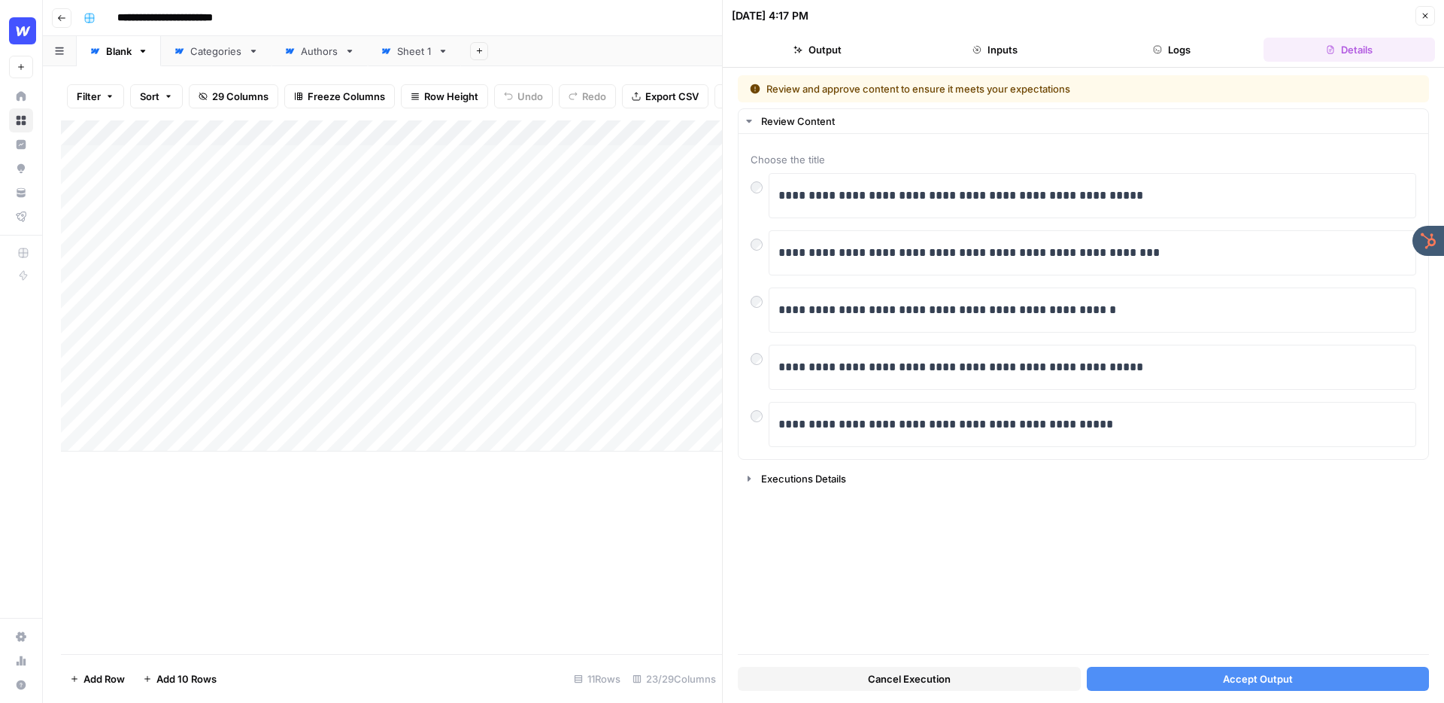
click at [1425, 16] on icon "button" at bounding box center [1425, 16] width 5 height 5
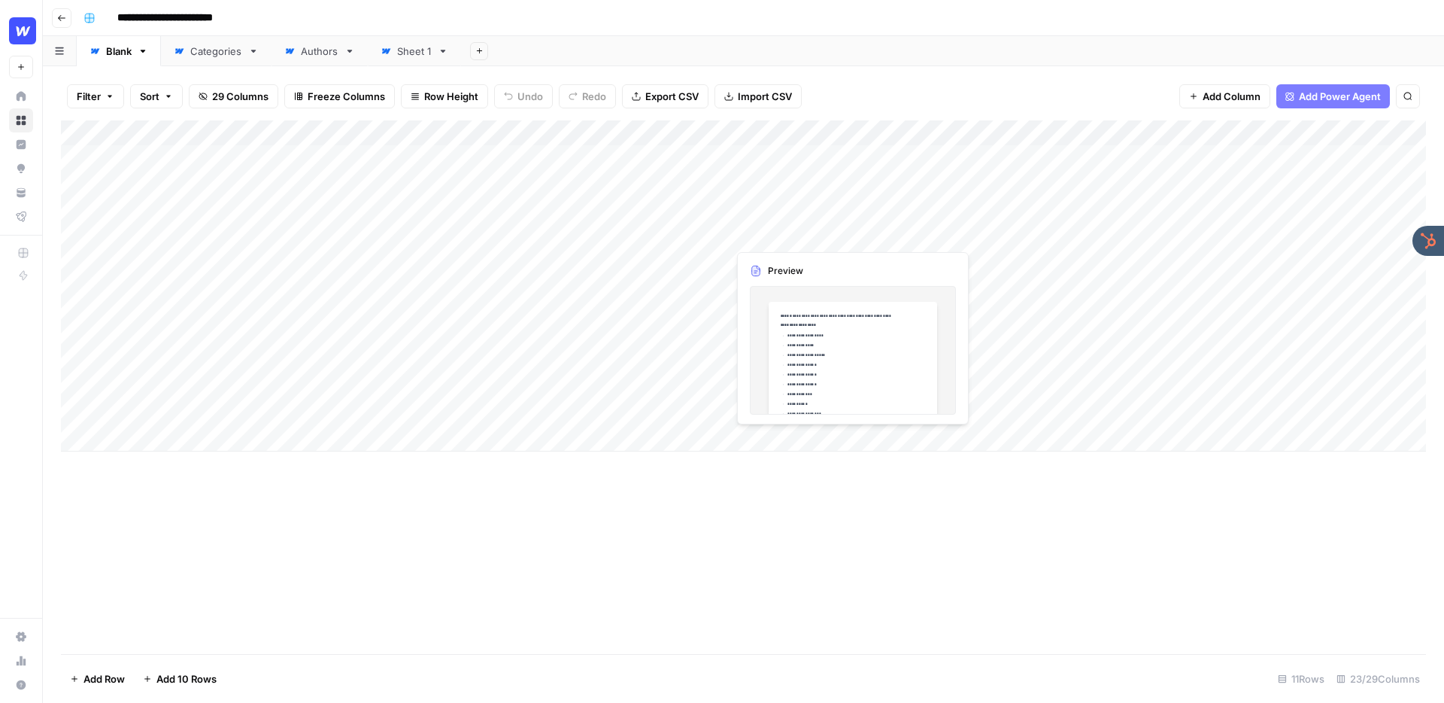
click at [783, 234] on div "Add Column" at bounding box center [743, 285] width 1365 height 331
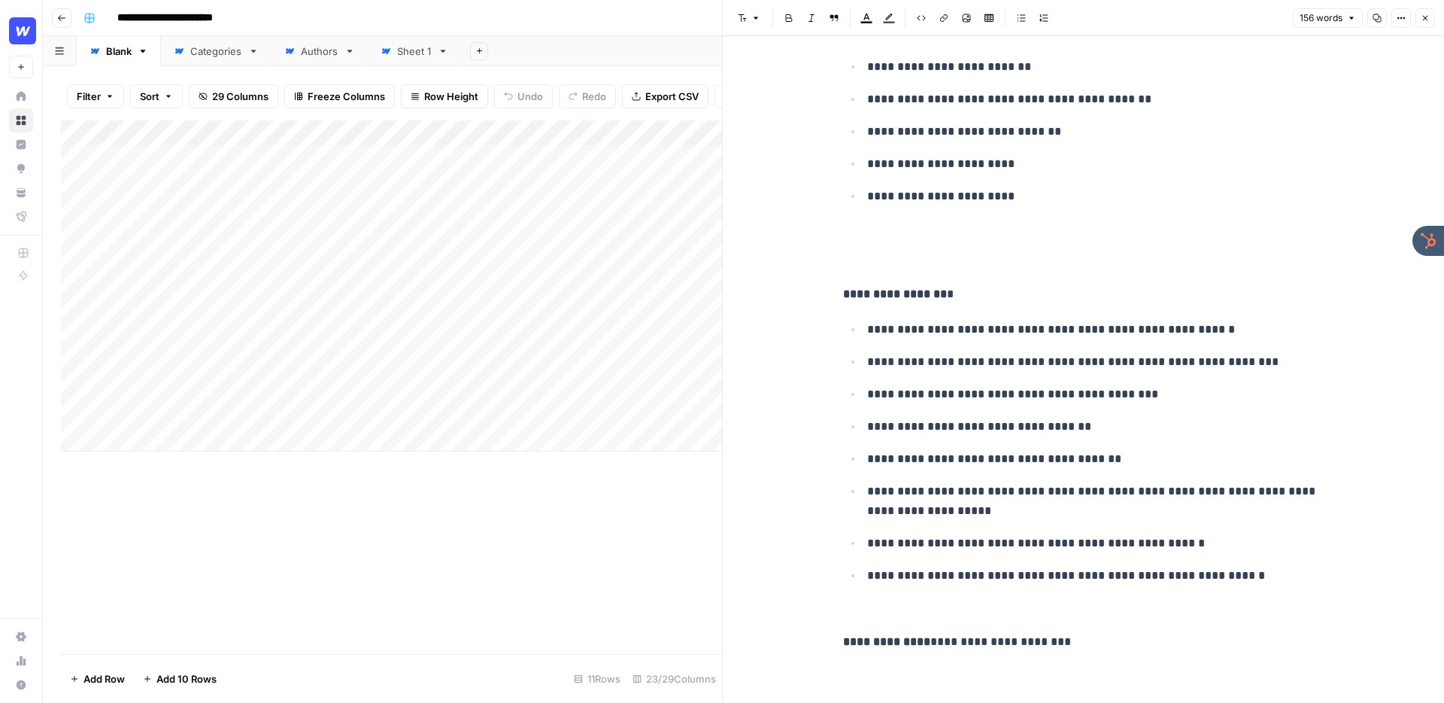
scroll to position [664, 0]
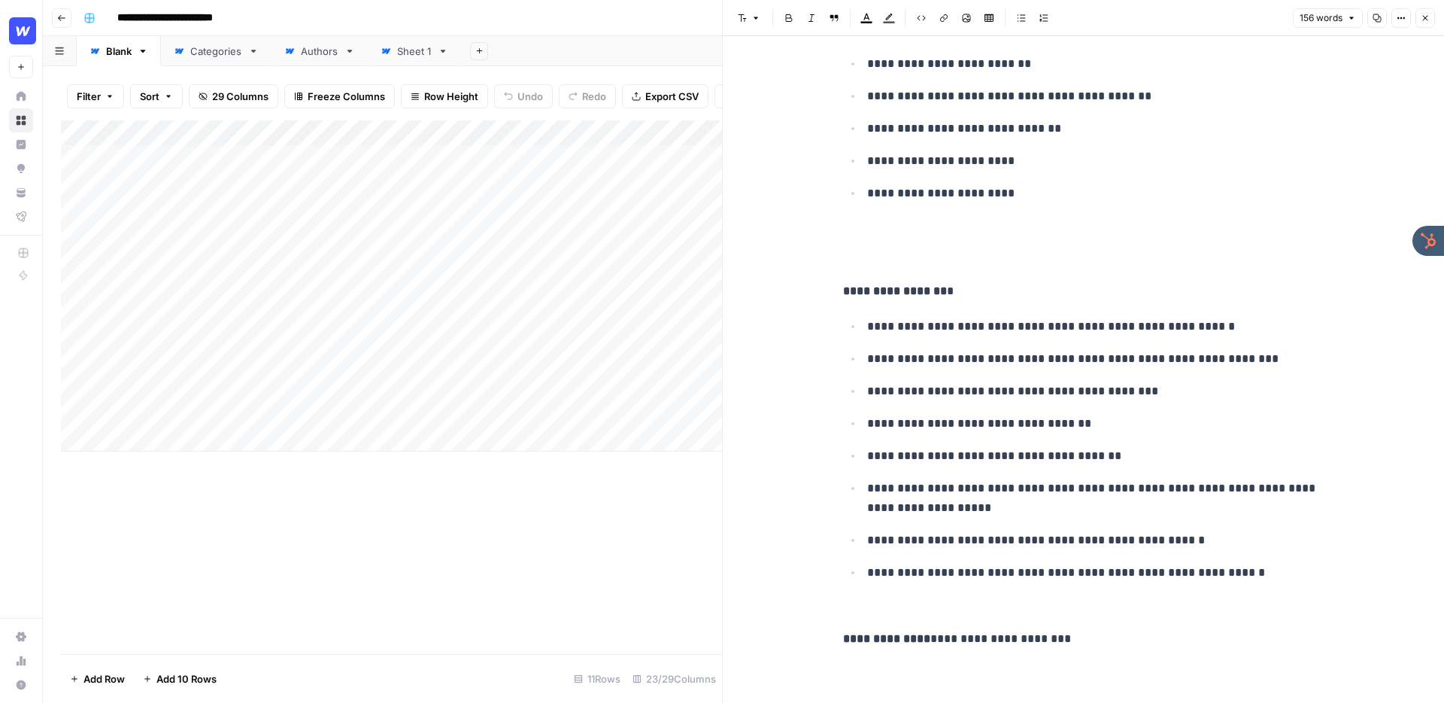
click at [1416, 20] on button "Close" at bounding box center [1426, 18] width 20 height 20
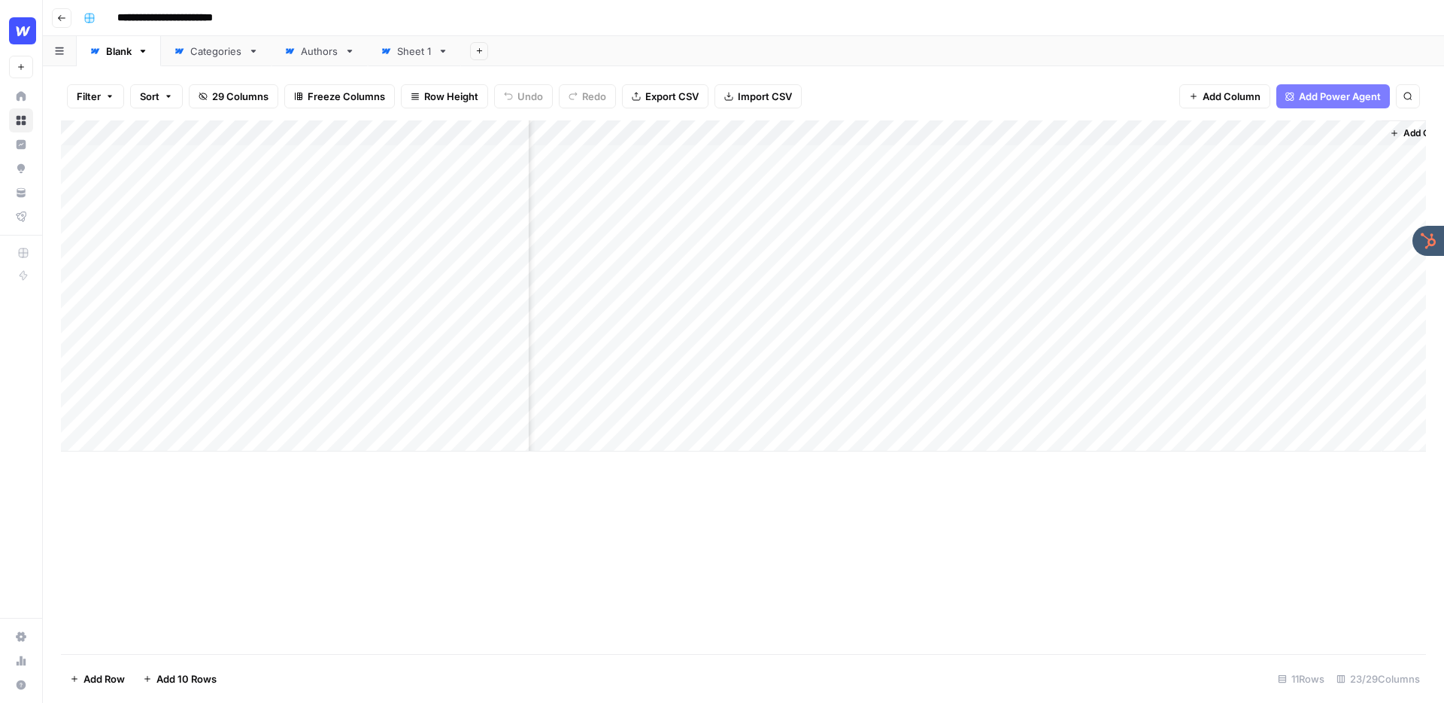
scroll to position [0, 2035]
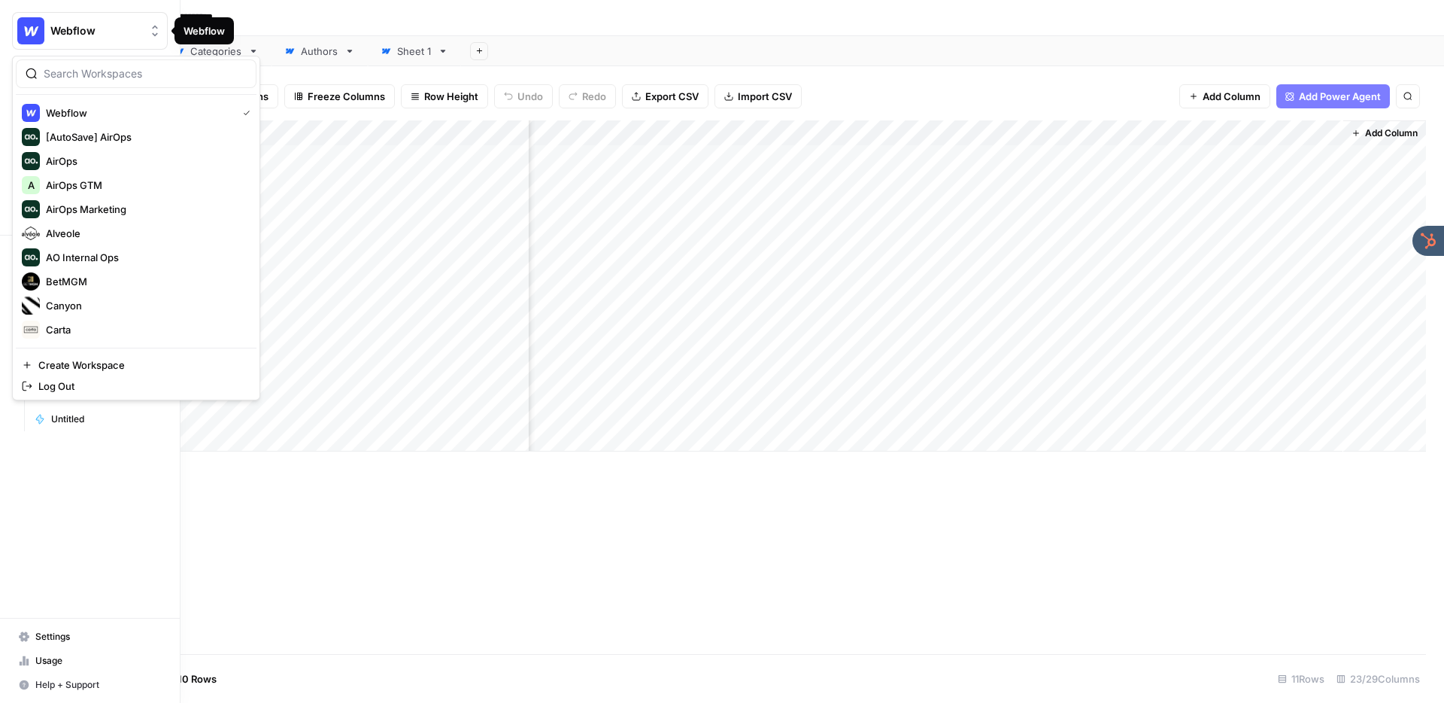
click at [68, 27] on span "Webflow" at bounding box center [95, 30] width 91 height 15
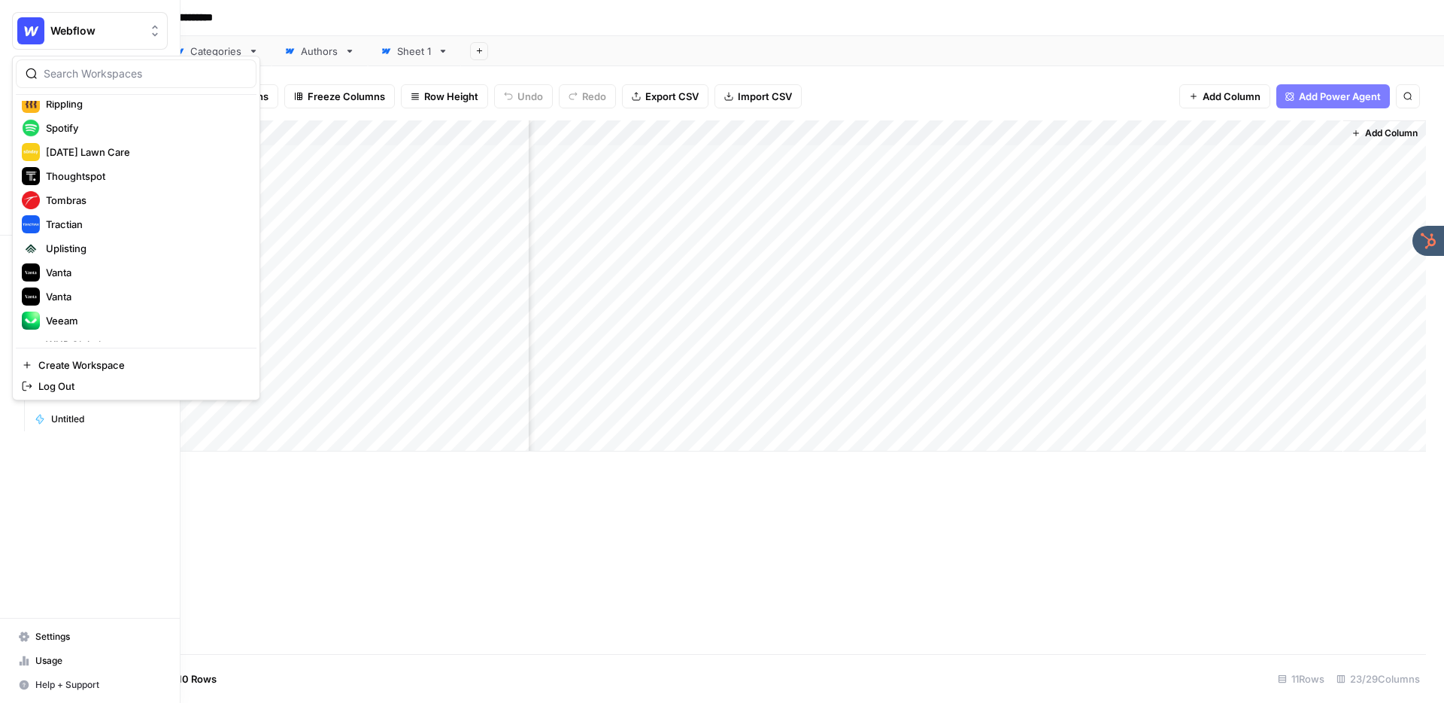
scroll to position [516, 0]
click at [108, 287] on span "Vanta" at bounding box center [145, 294] width 199 height 15
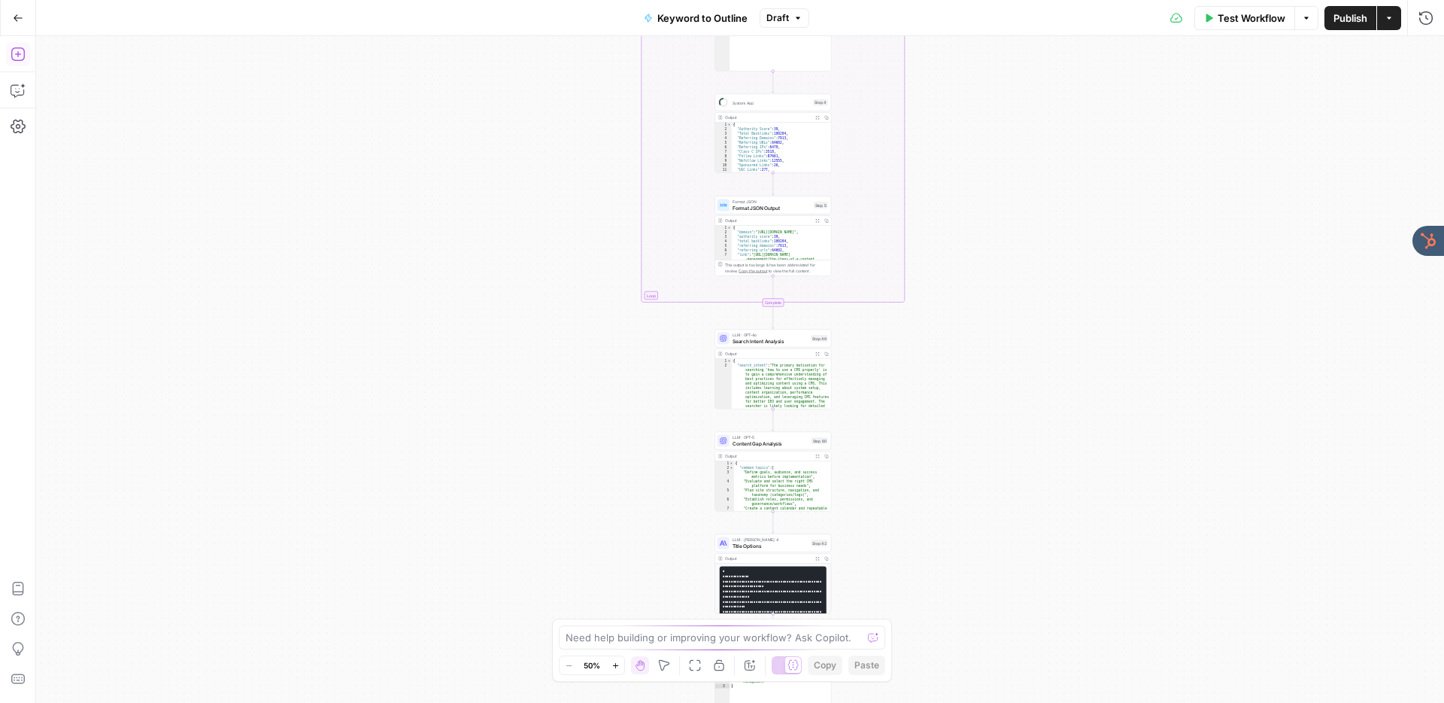
click at [22, 53] on icon "button" at bounding box center [18, 54] width 15 height 15
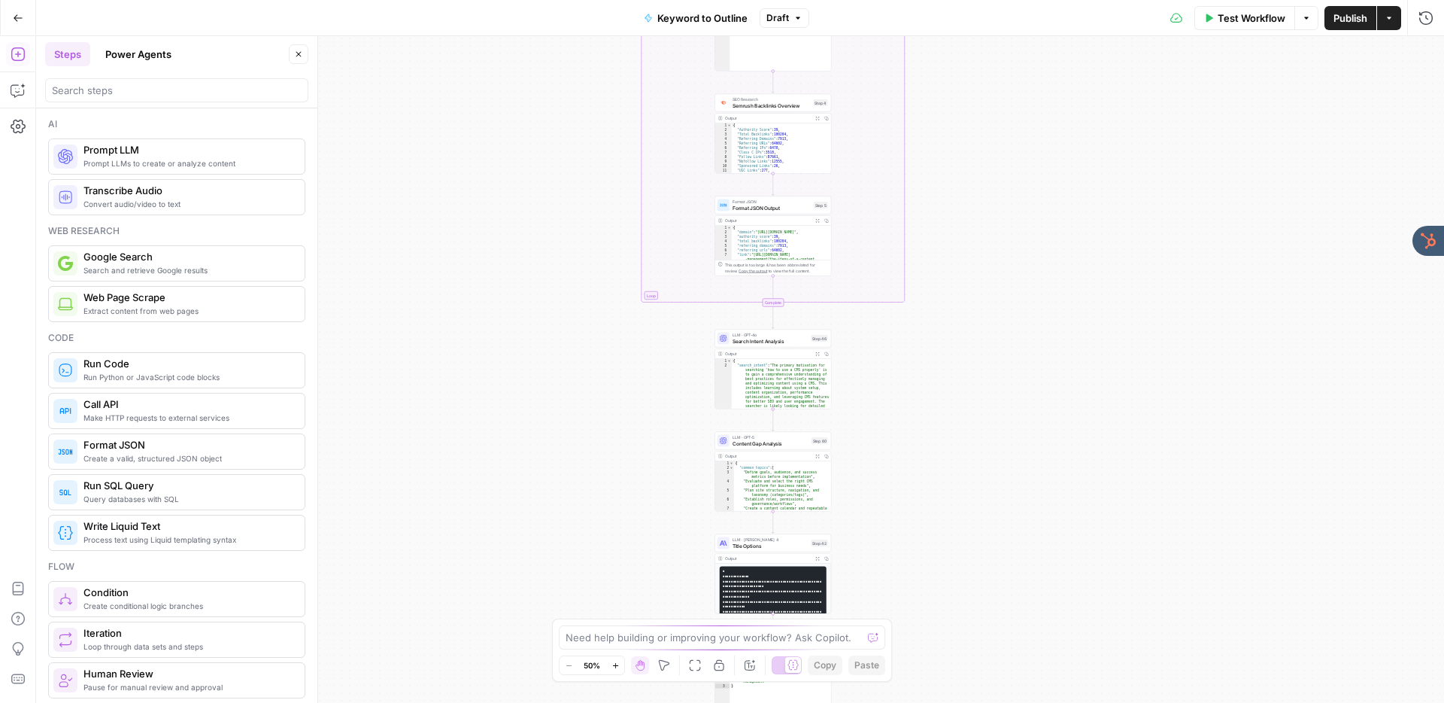
click at [153, 55] on button "Power Agents" at bounding box center [138, 54] width 84 height 24
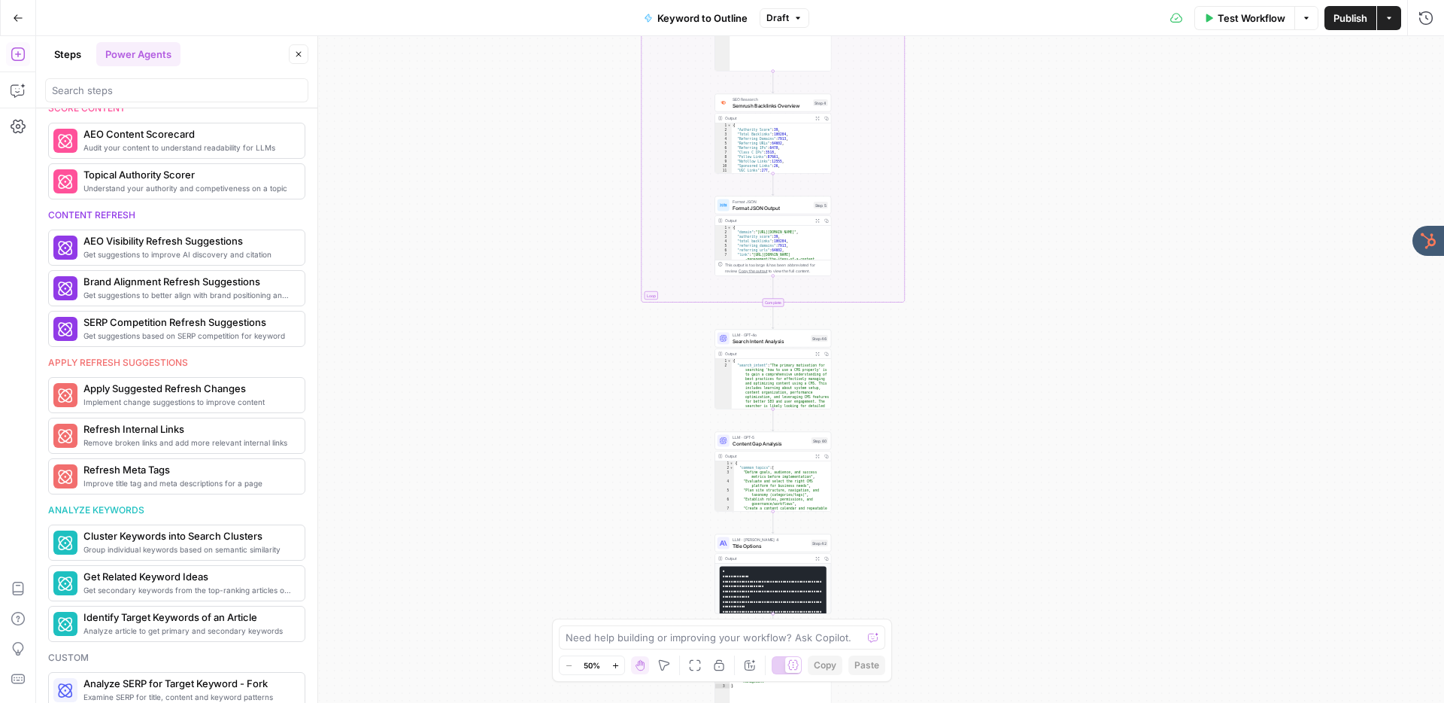
scroll to position [530, 0]
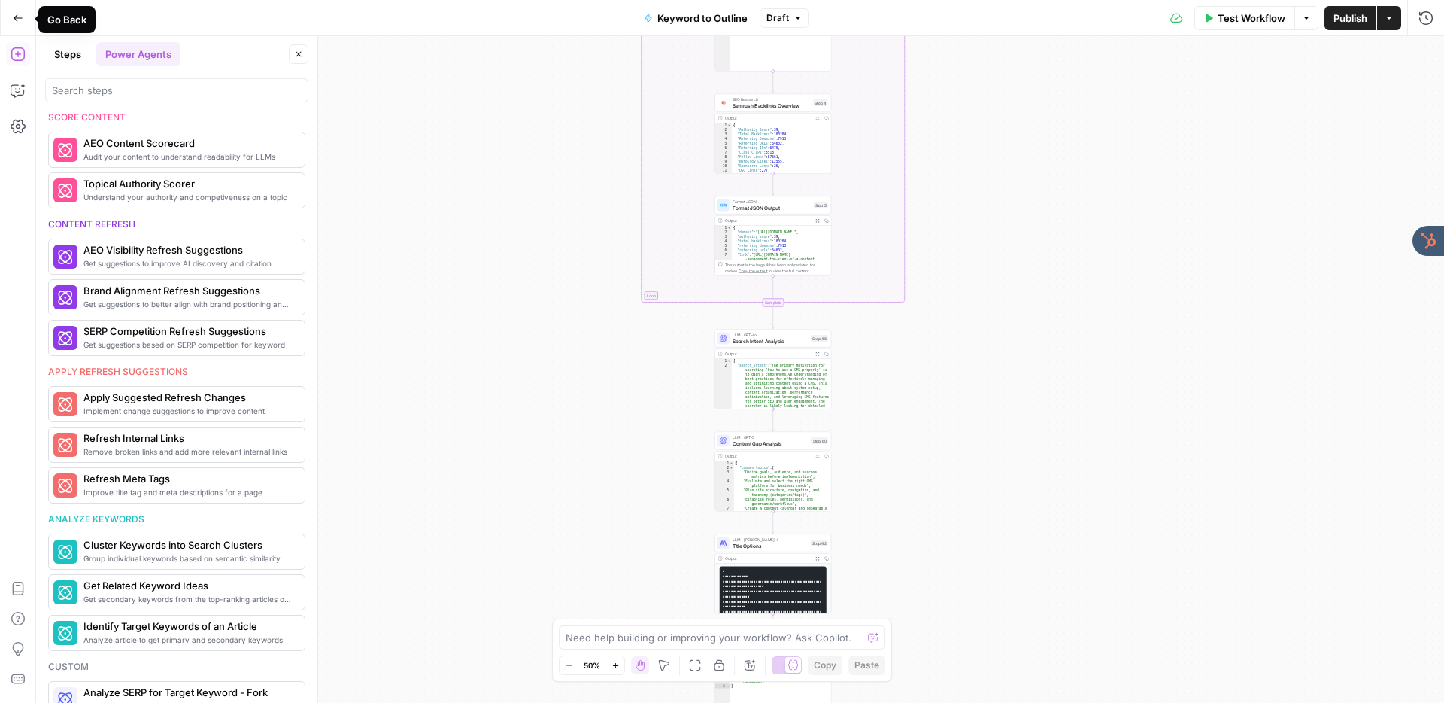
click at [16, 13] on icon "button" at bounding box center [18, 18] width 11 height 11
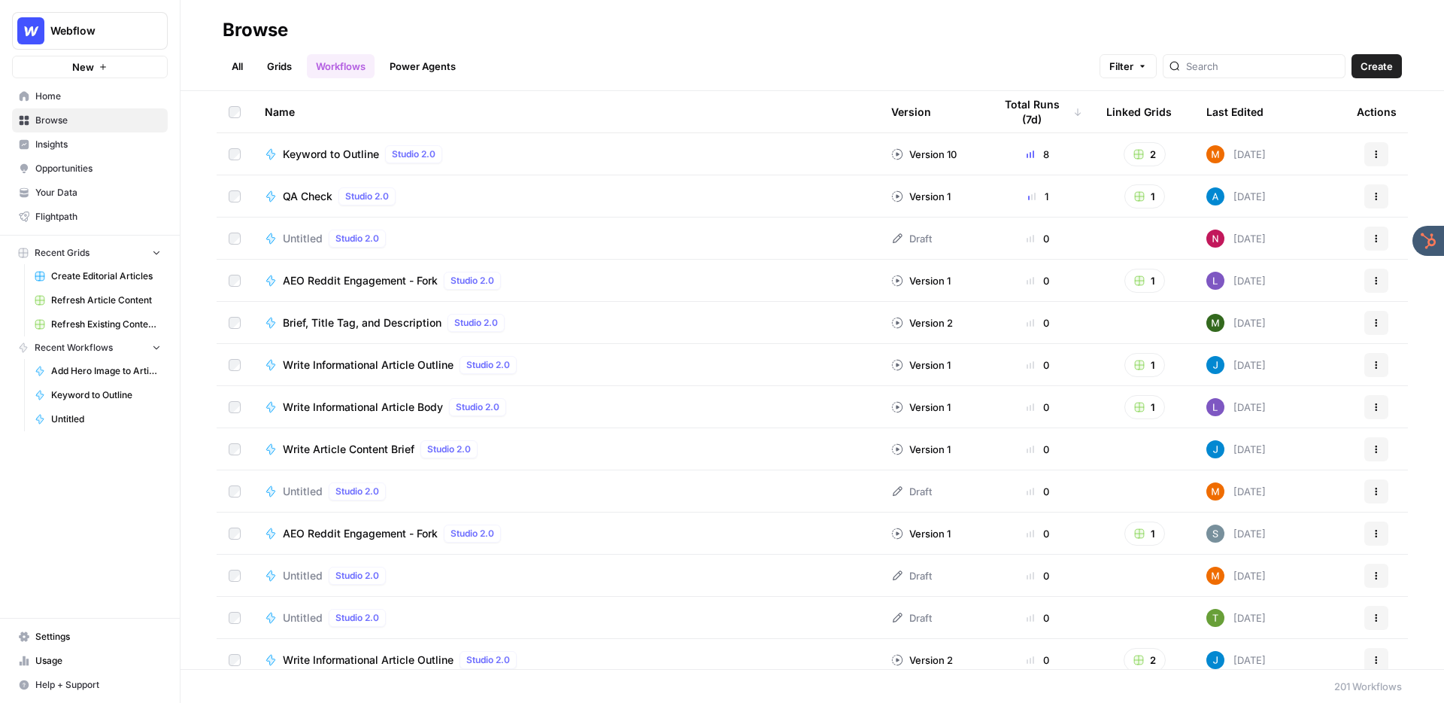
click at [55, 190] on span "Your Data" at bounding box center [98, 193] width 126 height 14
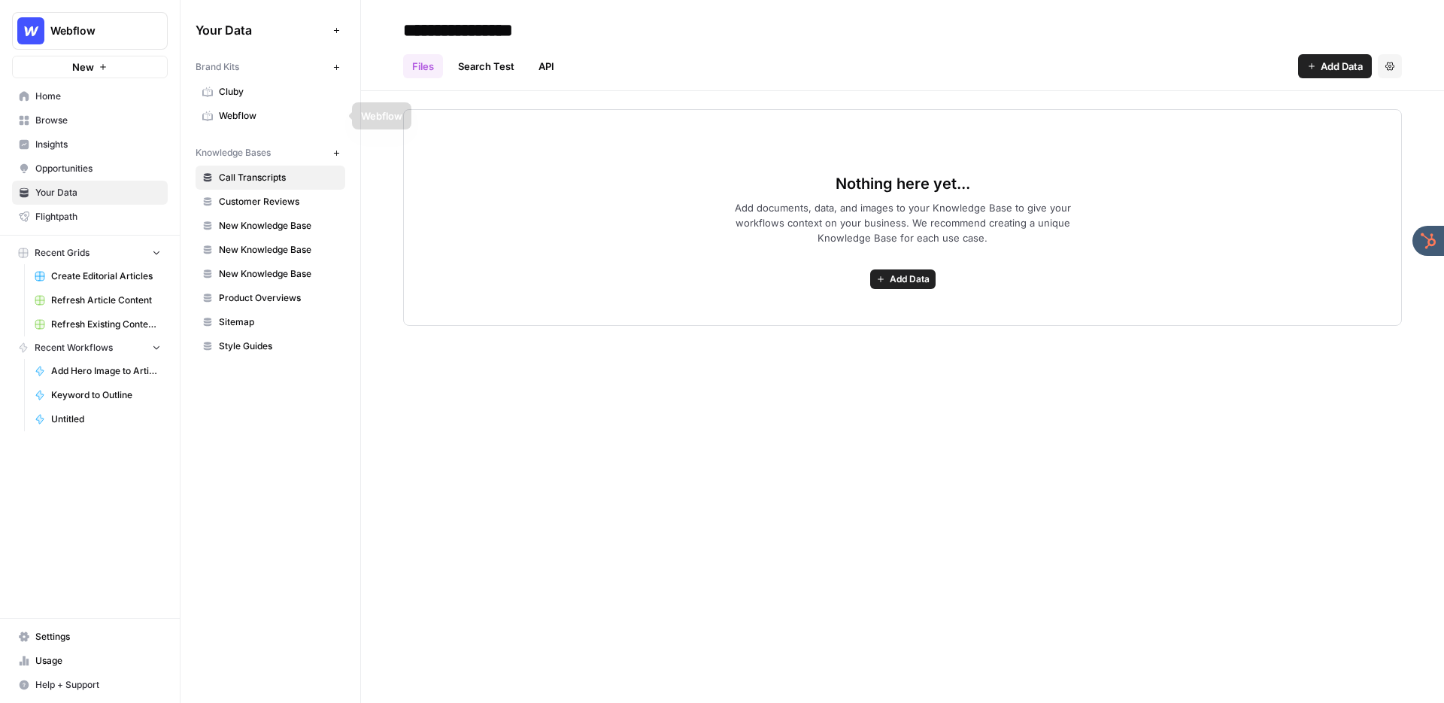
click at [261, 114] on span "Webflow" at bounding box center [279, 116] width 120 height 14
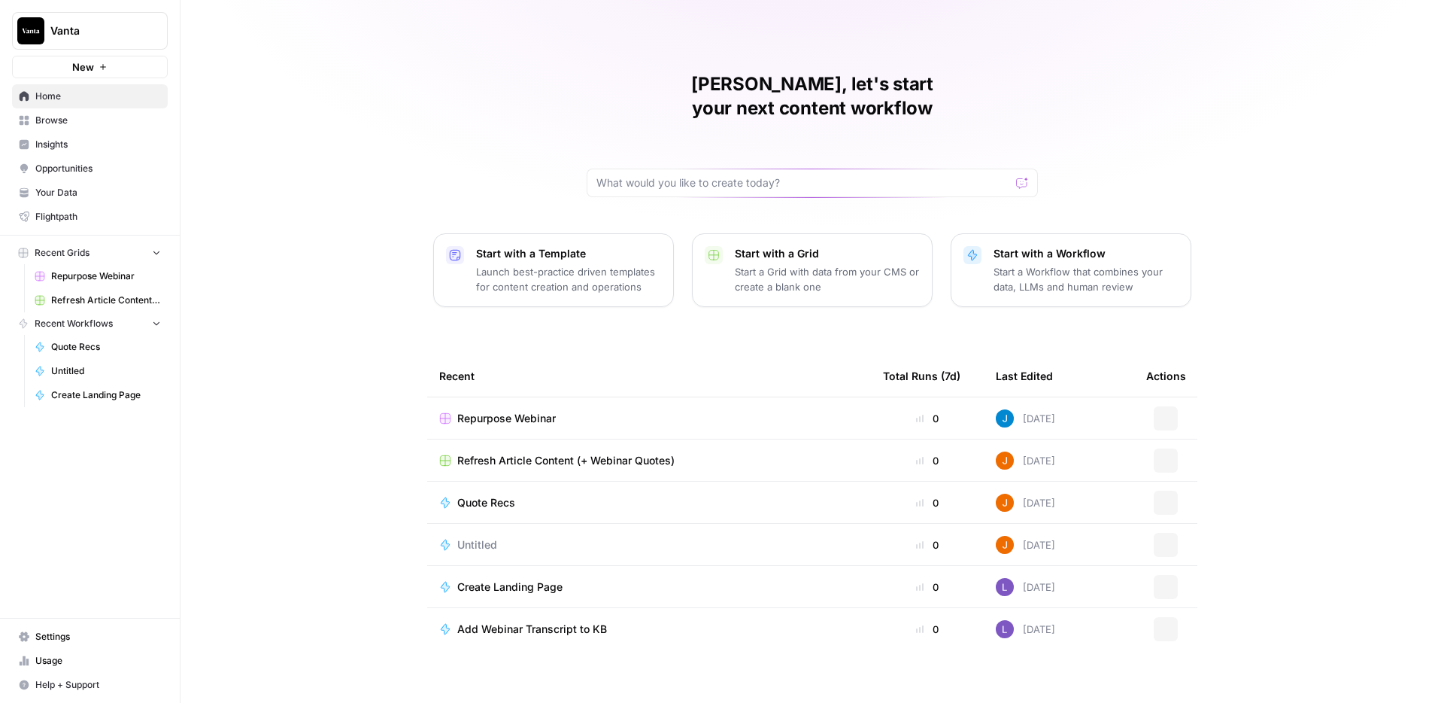
click at [117, 28] on span "Vanta" at bounding box center [95, 30] width 91 height 15
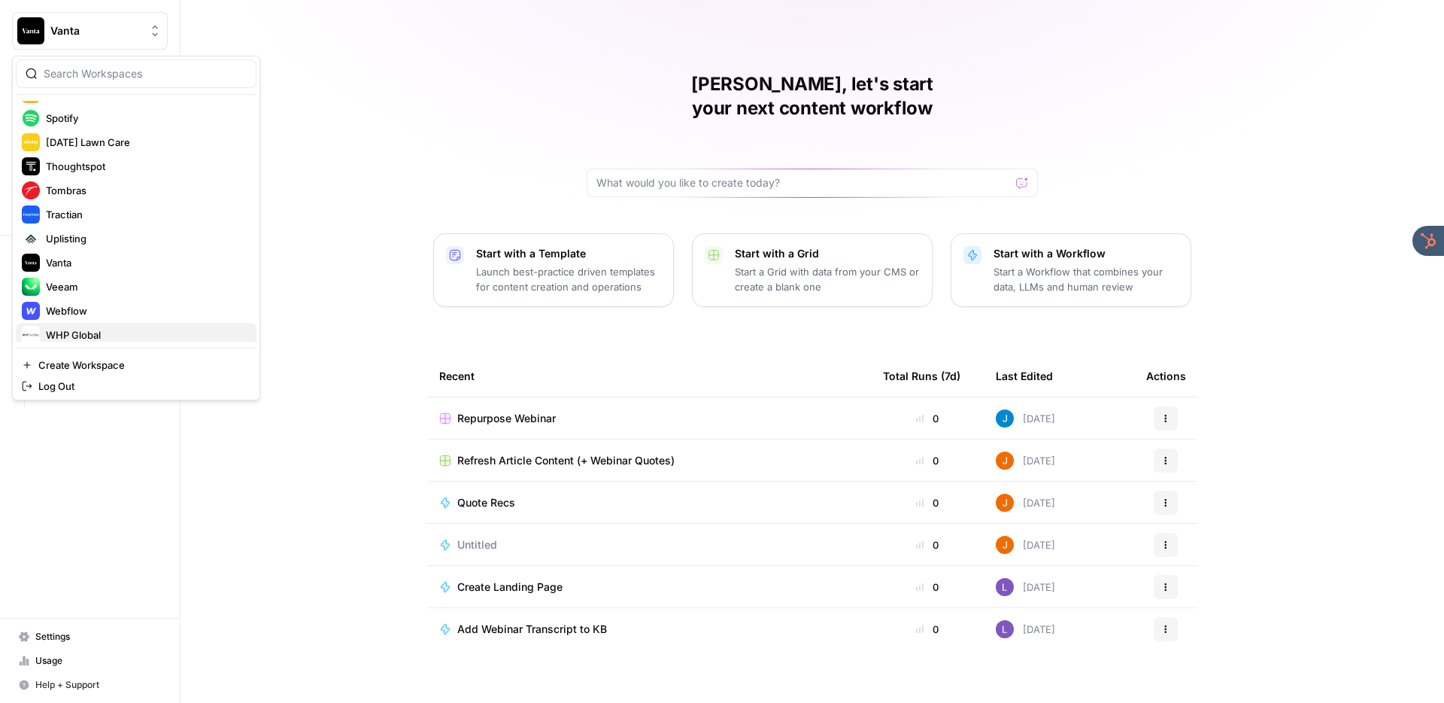
scroll to position [546, 0]
click at [382, 157] on div "[PERSON_NAME], let's start your next content workflow Start with a Template Lau…" at bounding box center [813, 358] width 1264 height 716
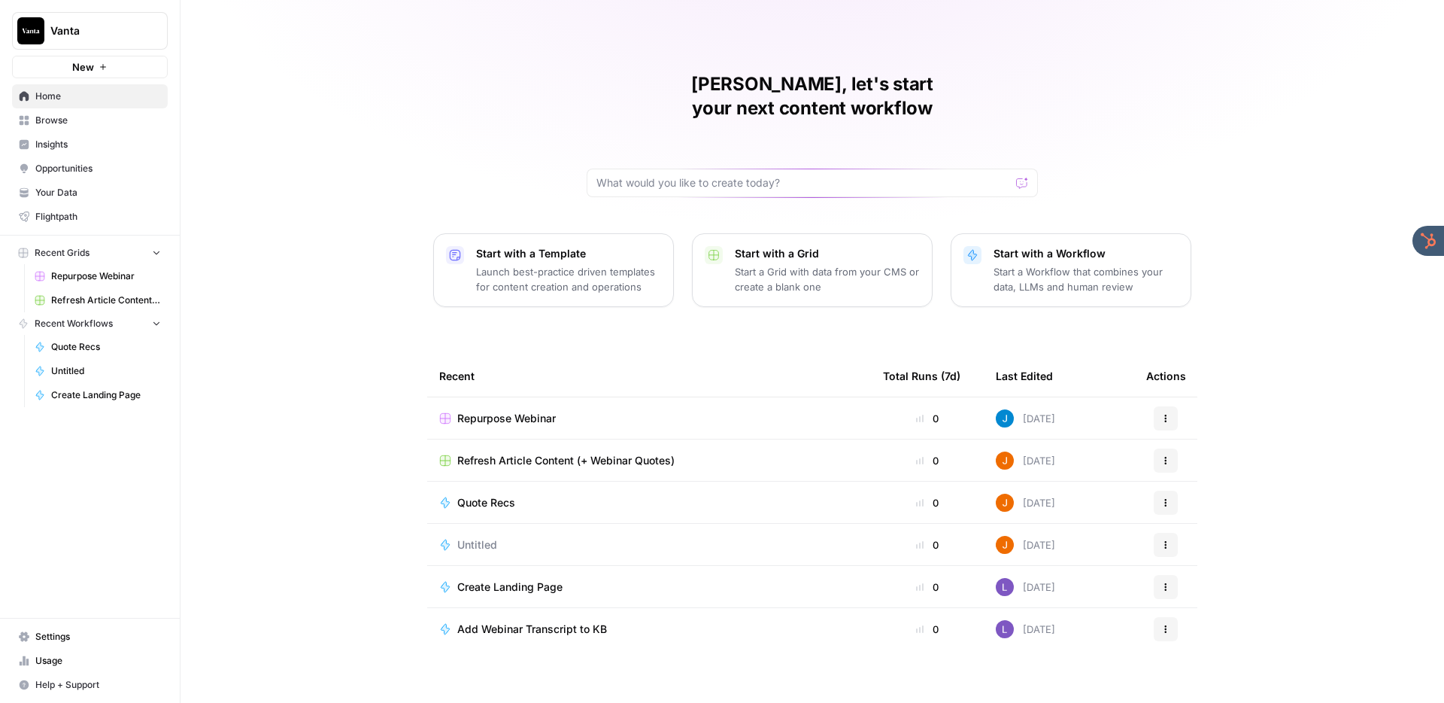
click at [517, 453] on span "Refresh Article Content (+ Webinar Quotes)" at bounding box center [565, 460] width 217 height 15
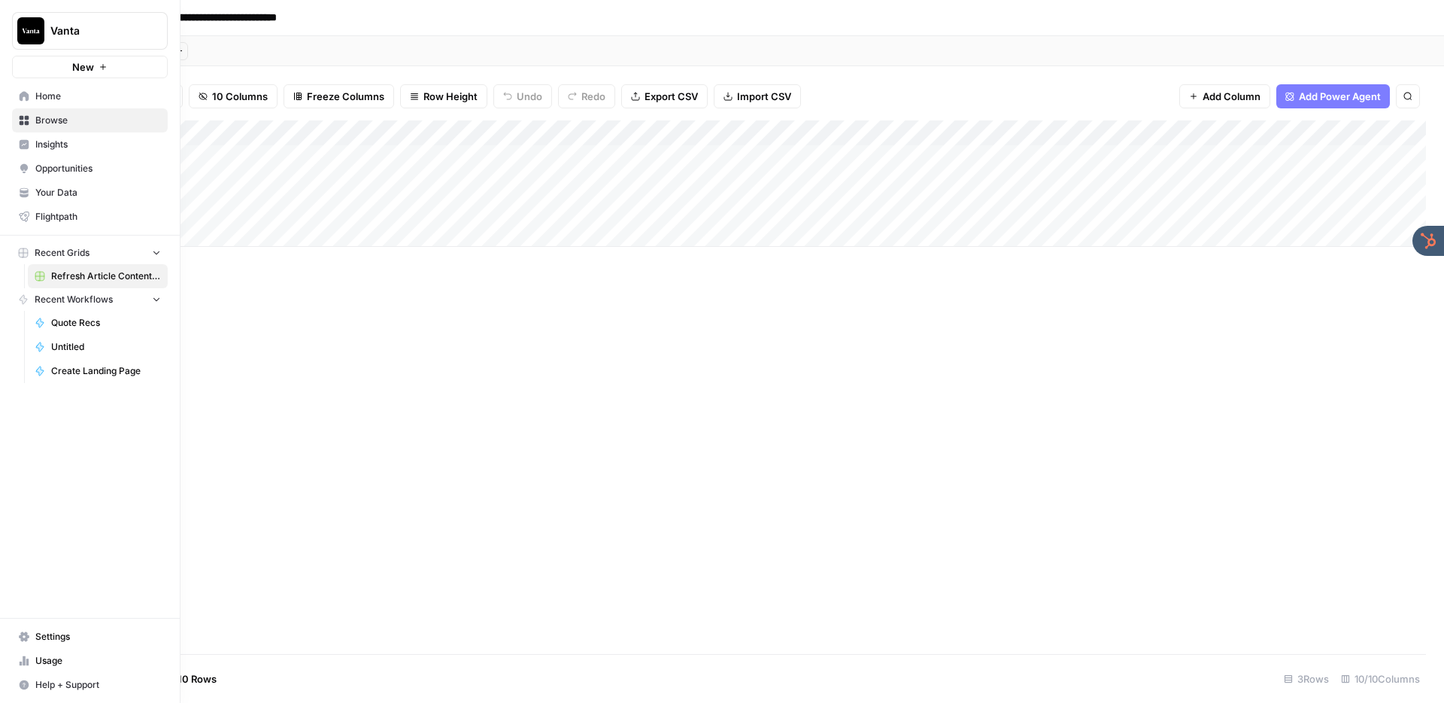
click at [58, 118] on span "Browse" at bounding box center [98, 121] width 126 height 14
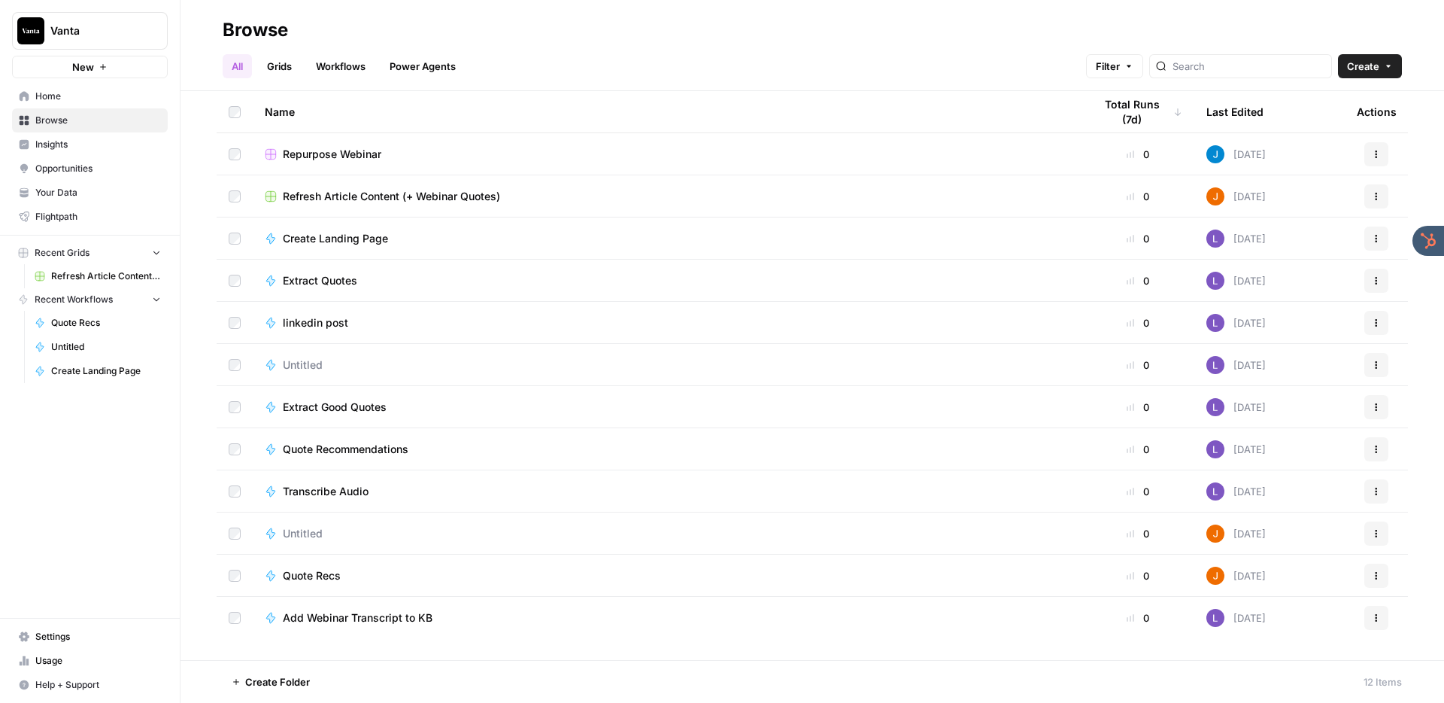
click at [281, 61] on link "Grids" at bounding box center [279, 66] width 43 height 24
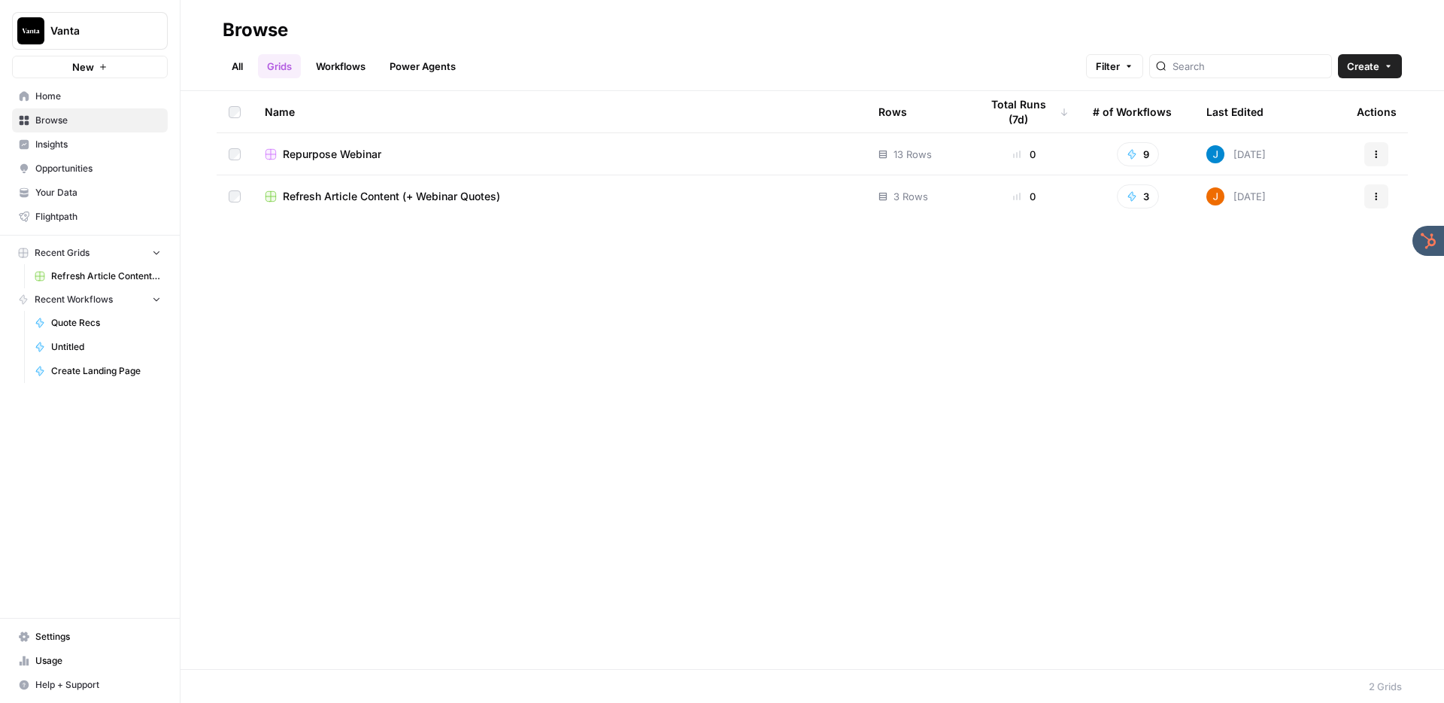
click at [314, 154] on span "Repurpose Webinar" at bounding box center [332, 154] width 99 height 15
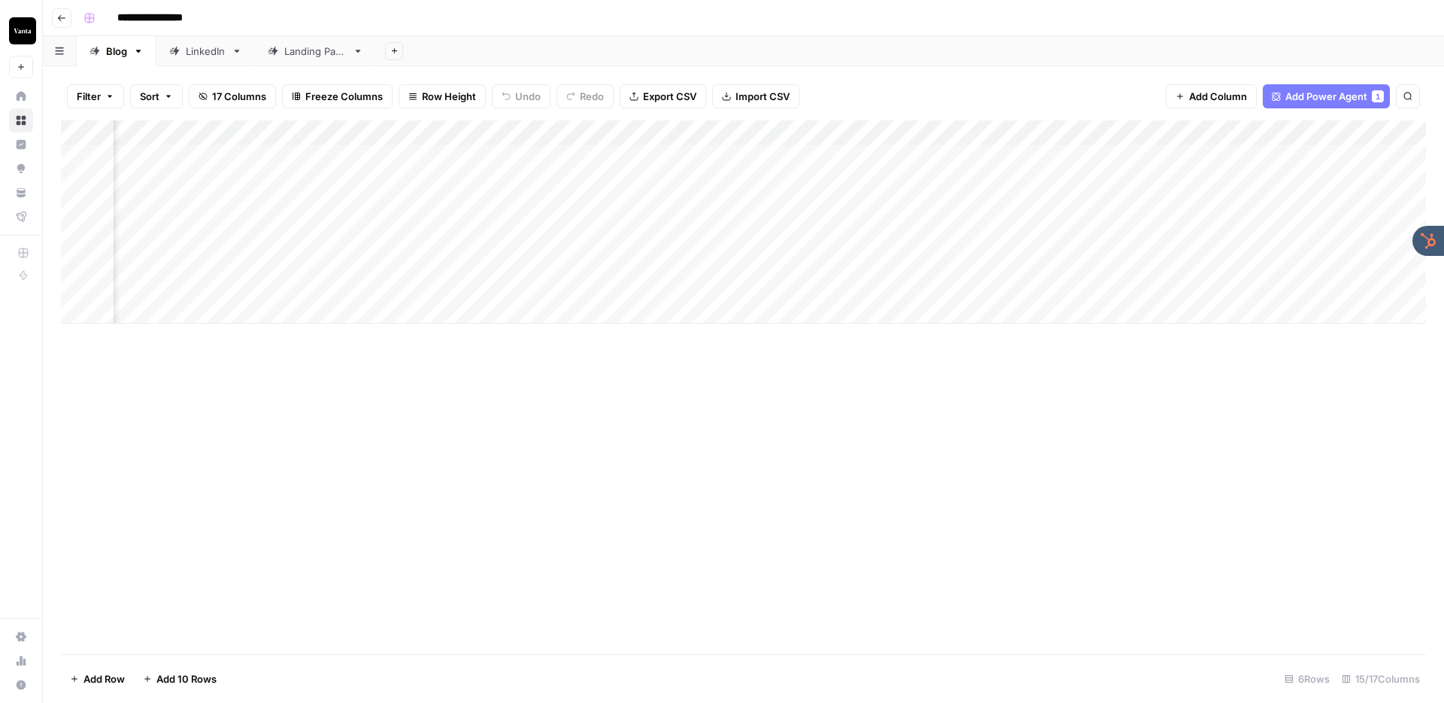
scroll to position [0, 1150]
click at [198, 50] on div "LinkedIn" at bounding box center [206, 51] width 40 height 15
click at [321, 55] on div "Landing Page" at bounding box center [315, 51] width 62 height 15
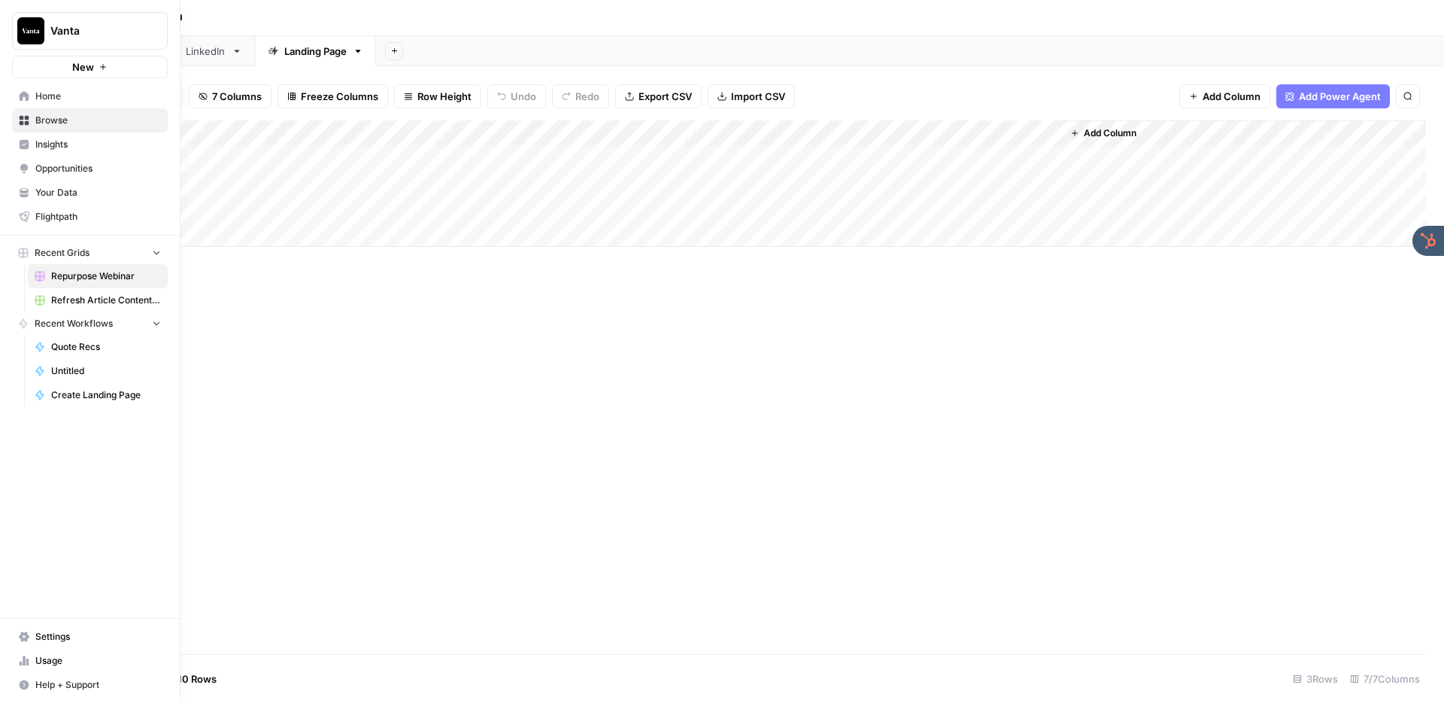
click at [35, 140] on span "Insights" at bounding box center [98, 145] width 126 height 14
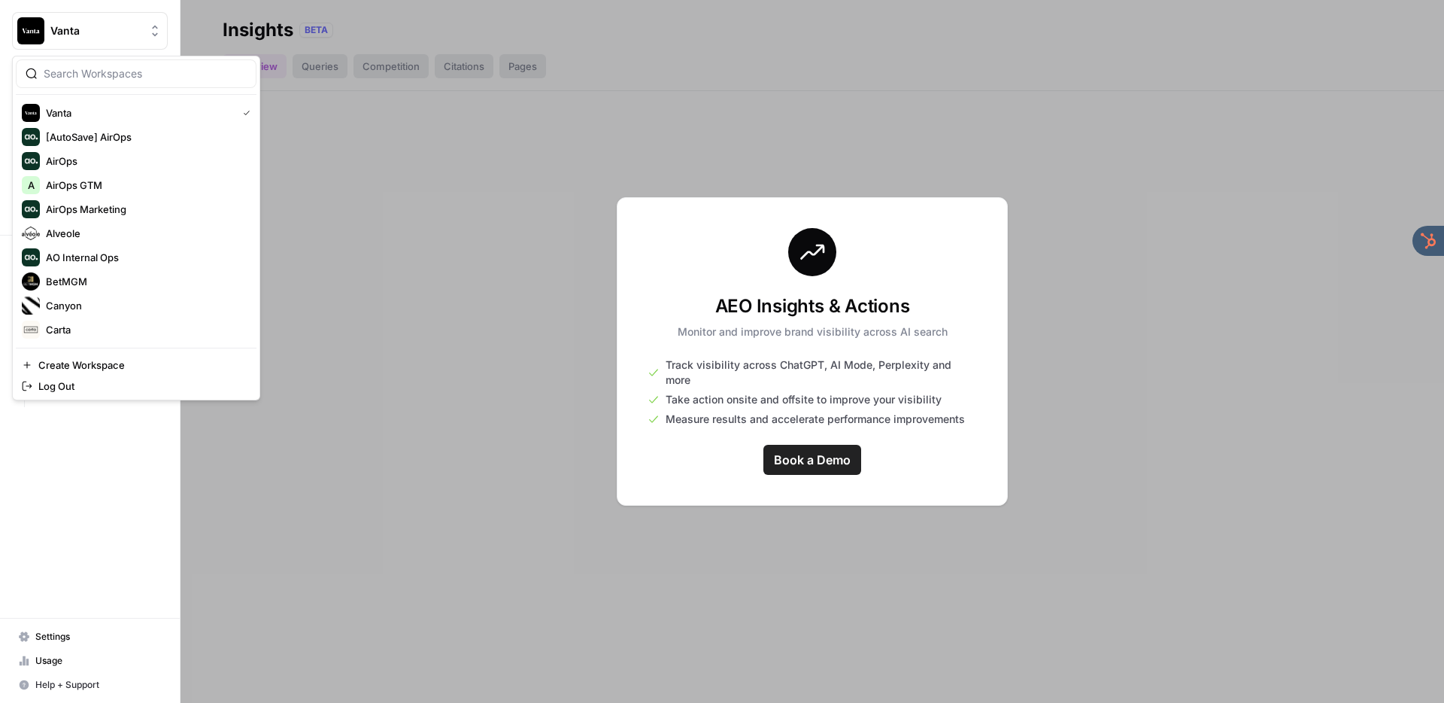
click at [83, 41] on button "Vanta" at bounding box center [90, 31] width 156 height 38
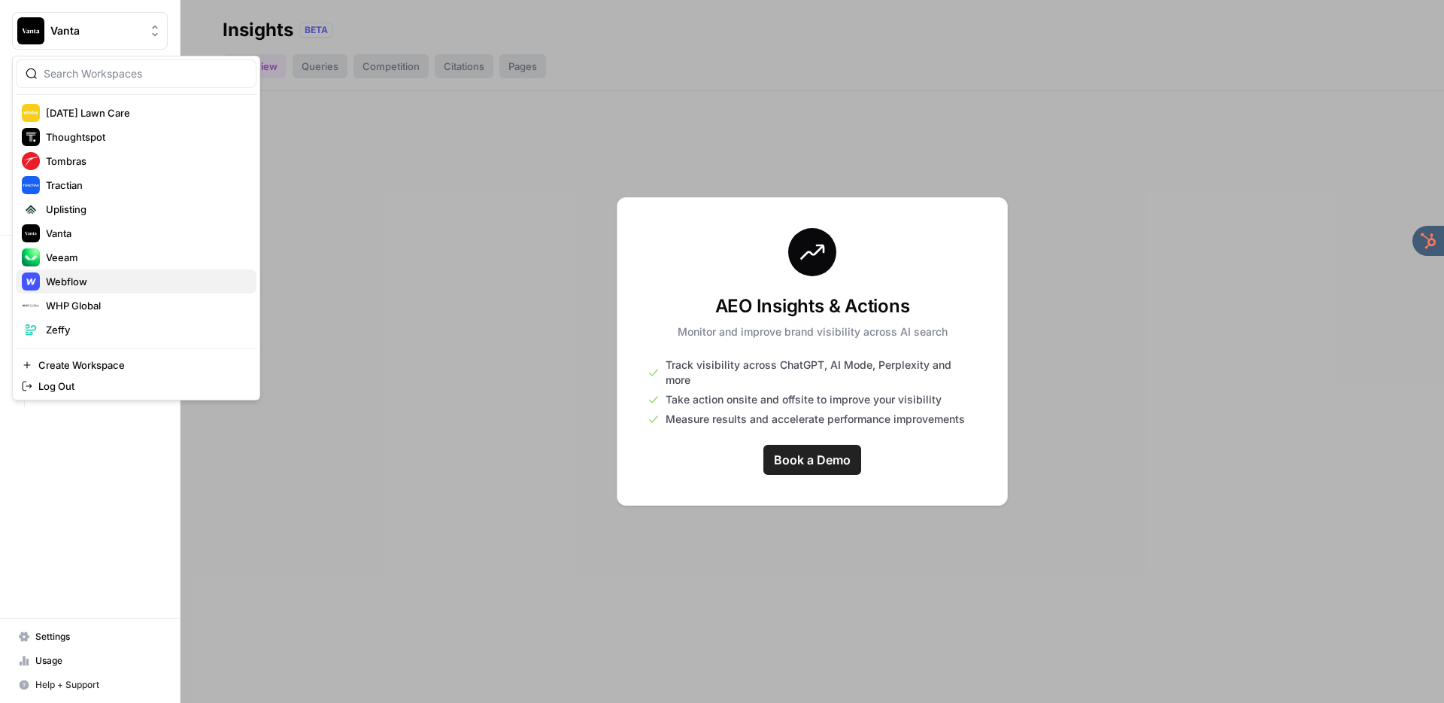
click at [89, 285] on span "Webflow" at bounding box center [145, 281] width 199 height 15
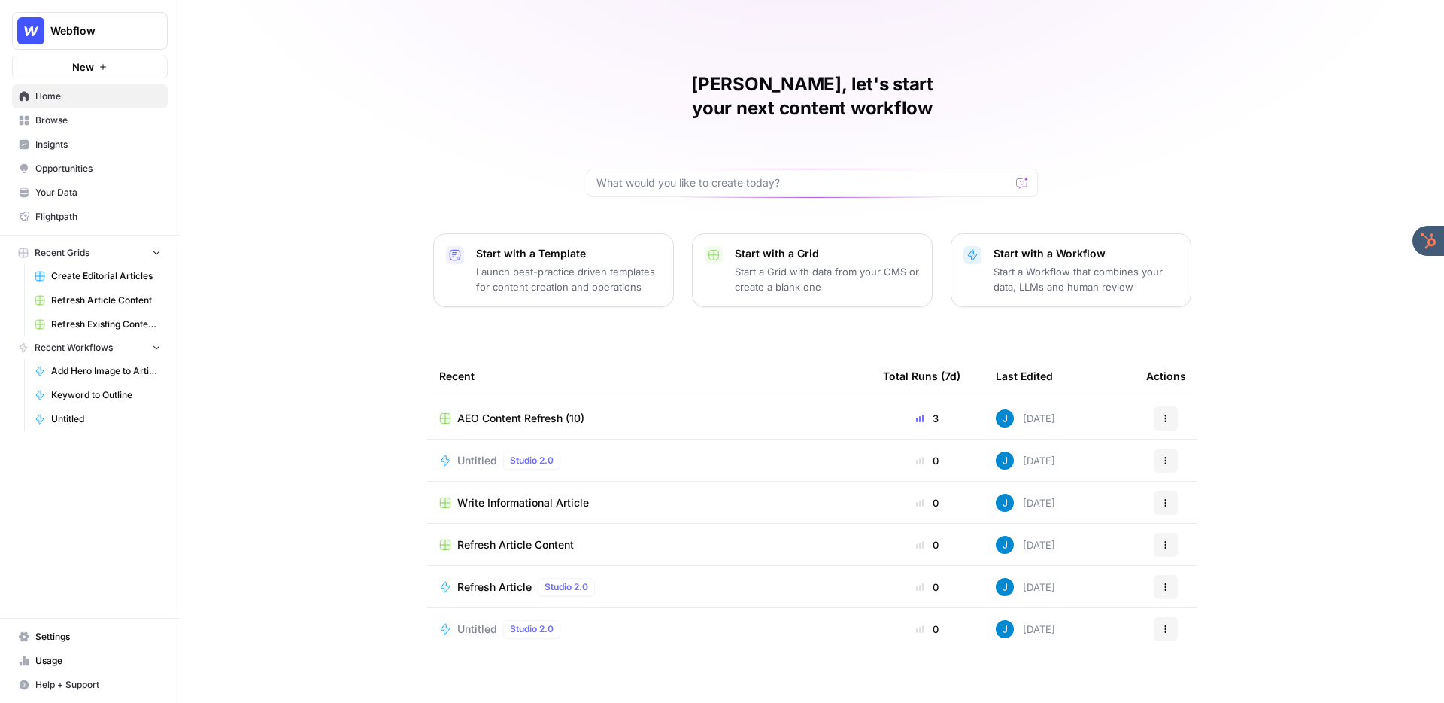
click at [61, 143] on span "Insights" at bounding box center [98, 145] width 126 height 14
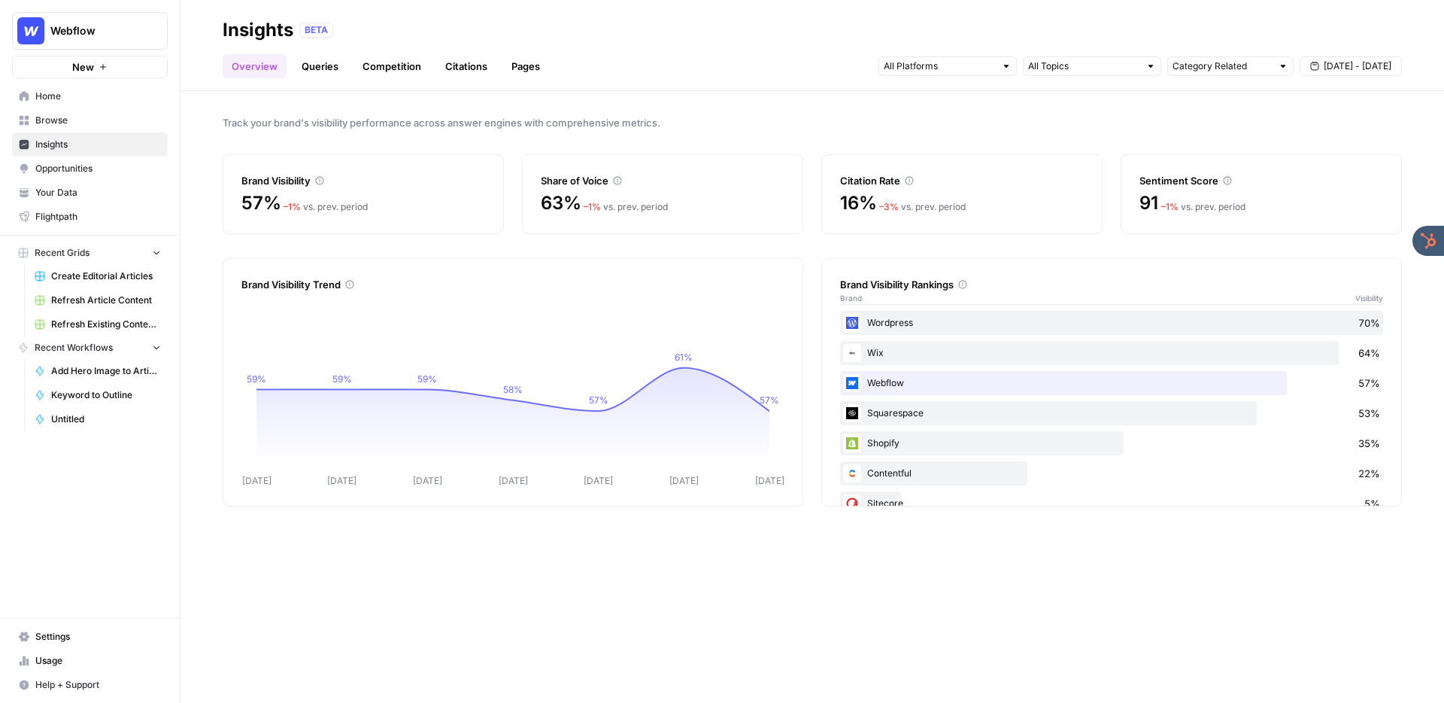
click at [1229, 181] on icon at bounding box center [1227, 180] width 9 height 9
click at [1185, 193] on div "91 – 1 % vs. prev. period" at bounding box center [1262, 203] width 244 height 24
click at [319, 68] on link "Queries" at bounding box center [320, 66] width 55 height 24
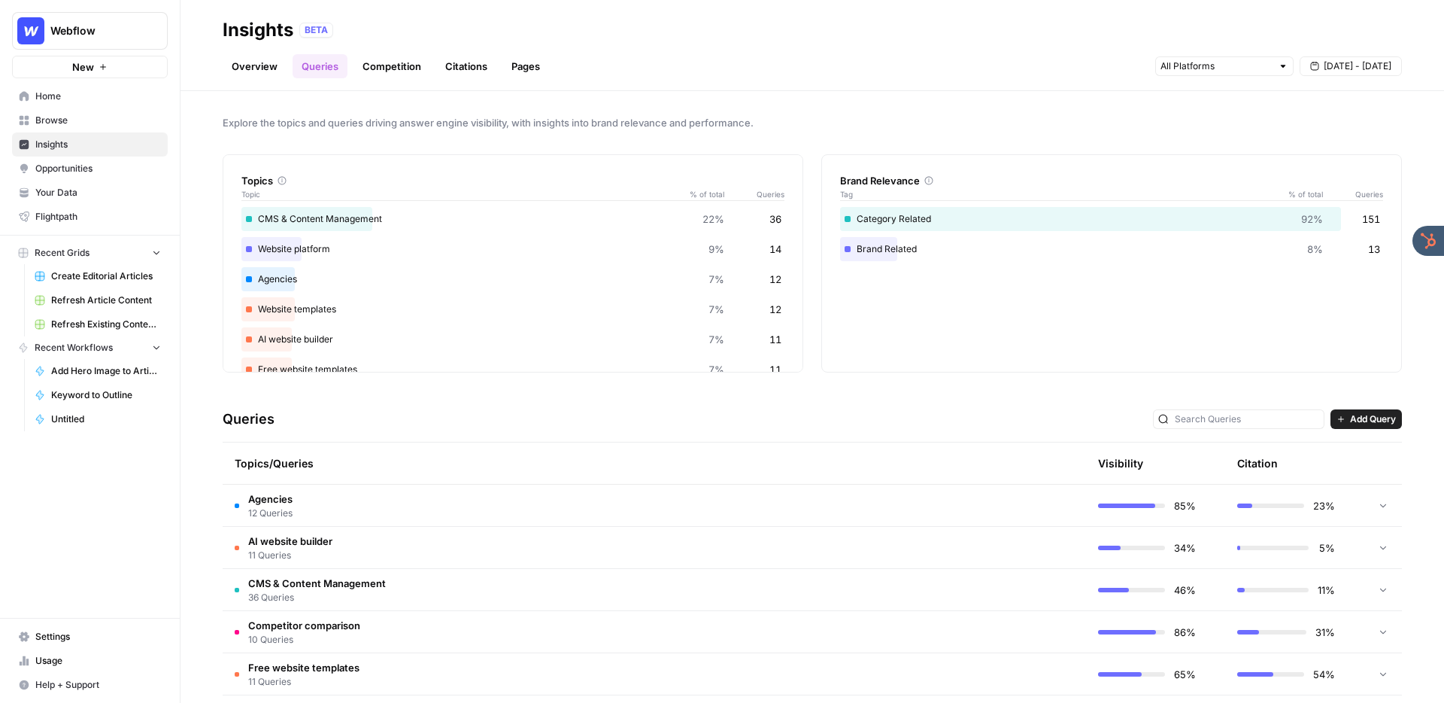
scroll to position [168, 0]
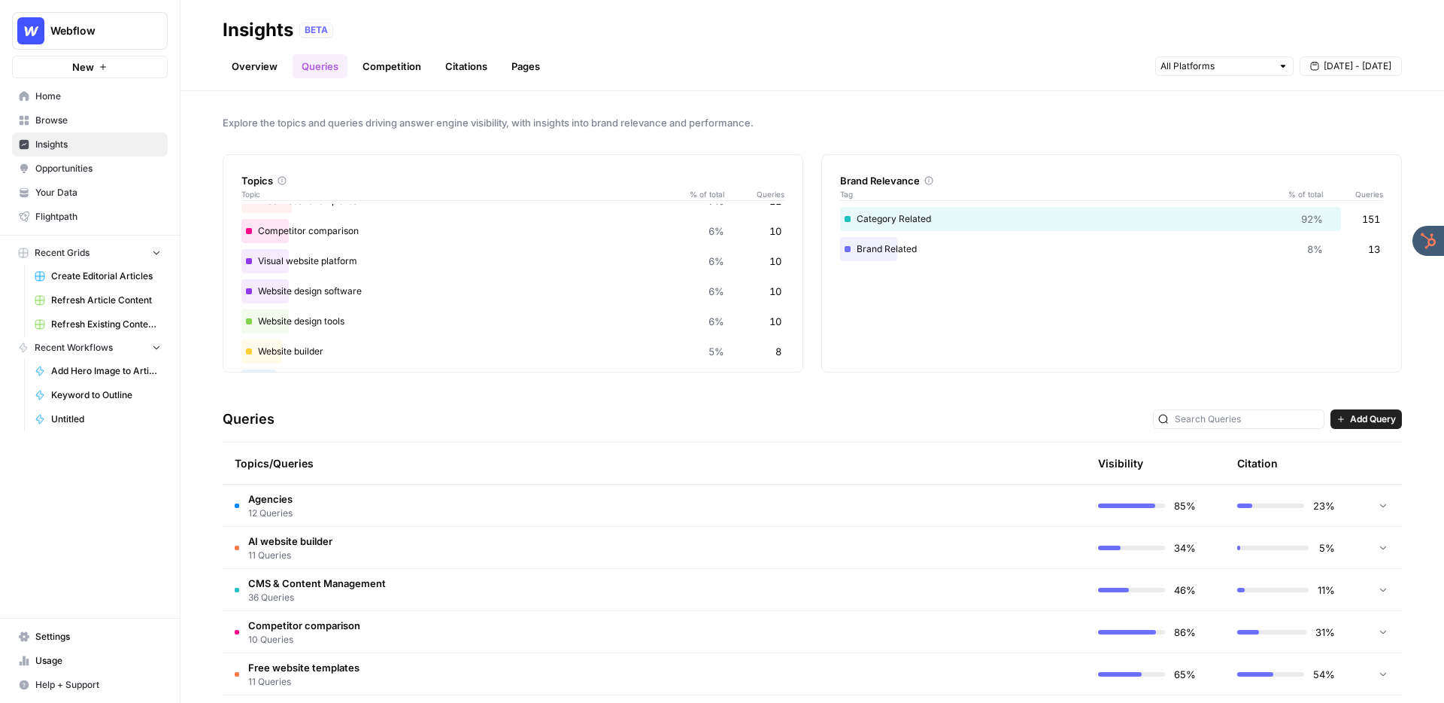
click at [602, 502] on td "Agencies 12 Queries" at bounding box center [583, 504] width 721 height 41
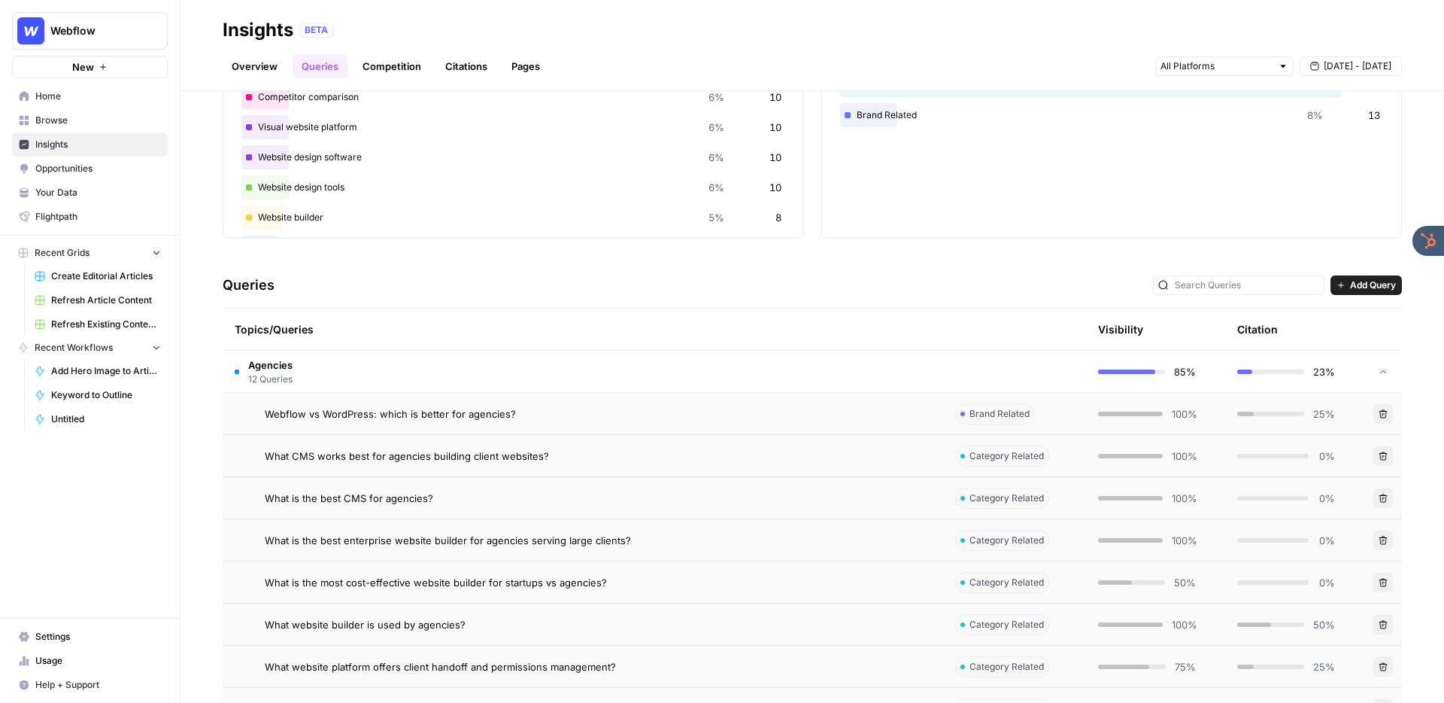
scroll to position [138, 0]
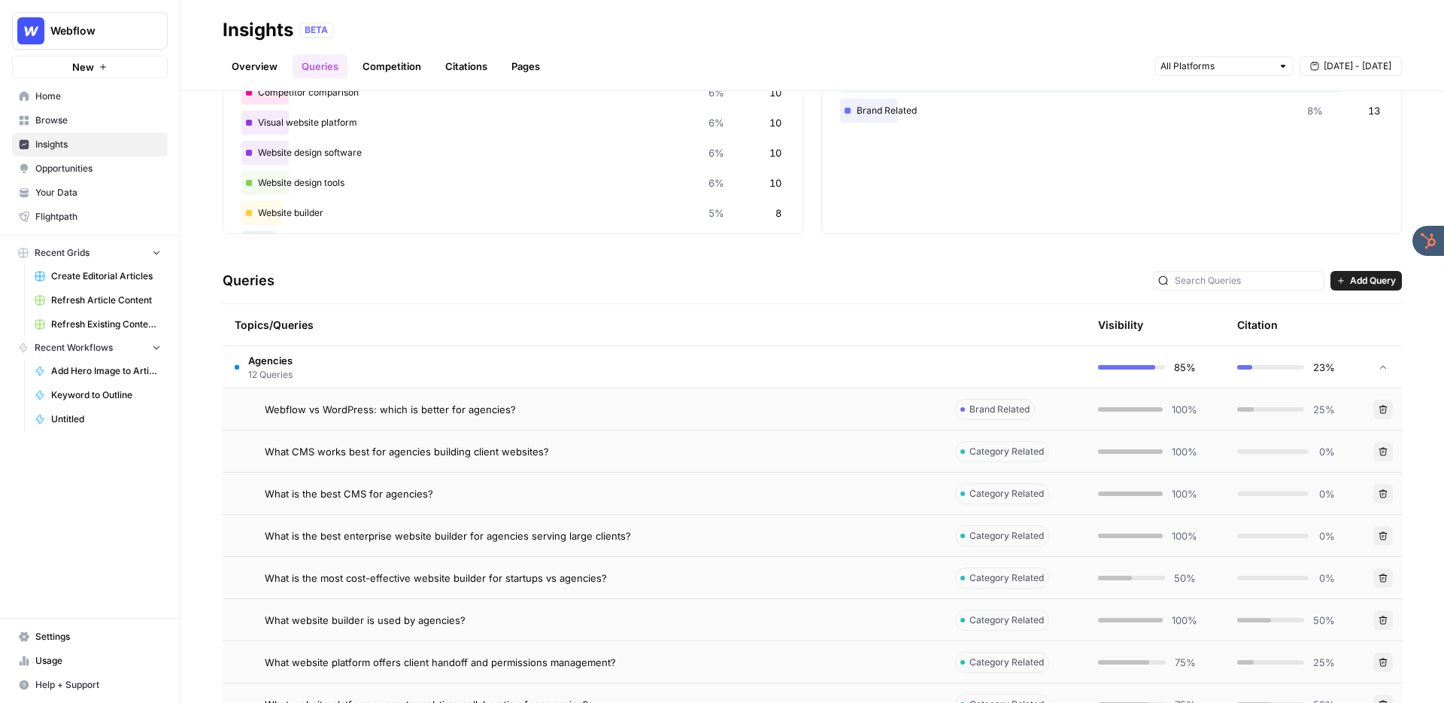
click at [458, 369] on td "Agencies 12 Queries" at bounding box center [583, 366] width 721 height 41
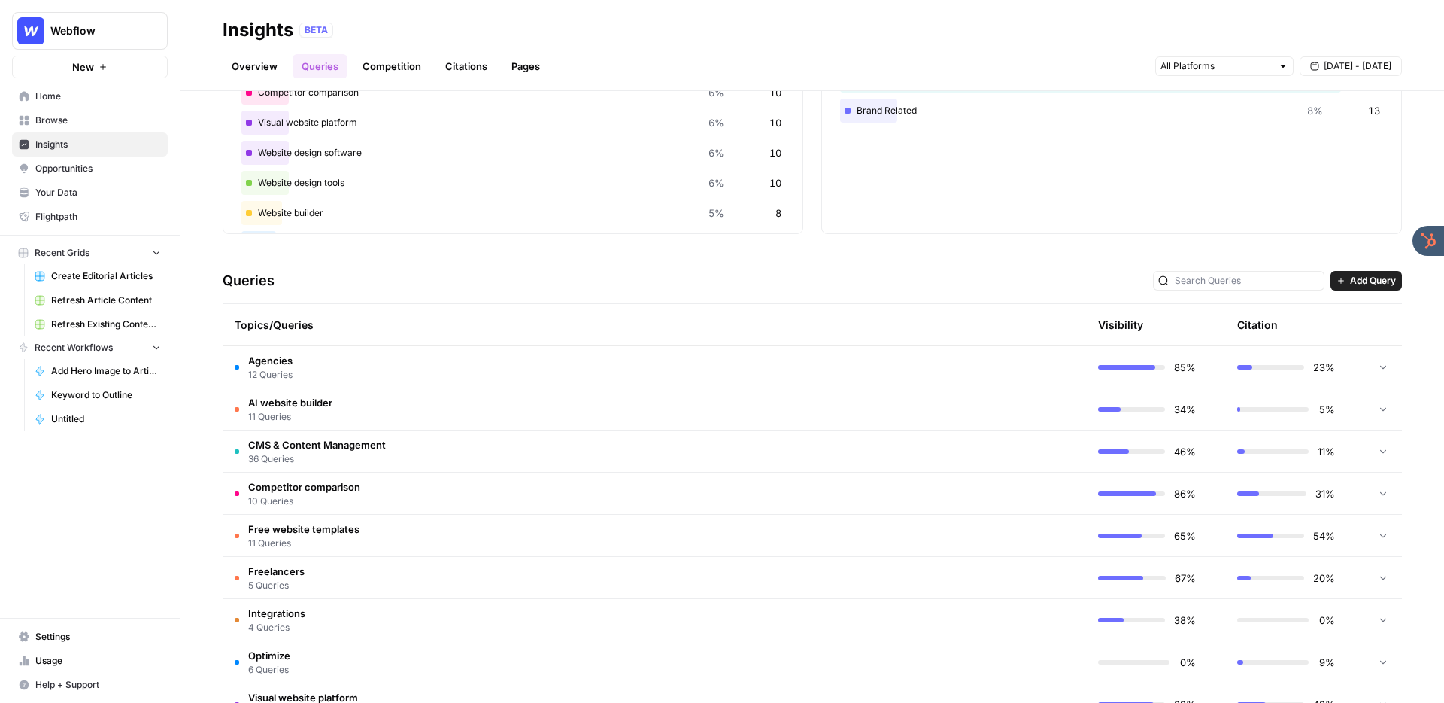
scroll to position [0, 0]
